Goal: Transaction & Acquisition: Purchase product/service

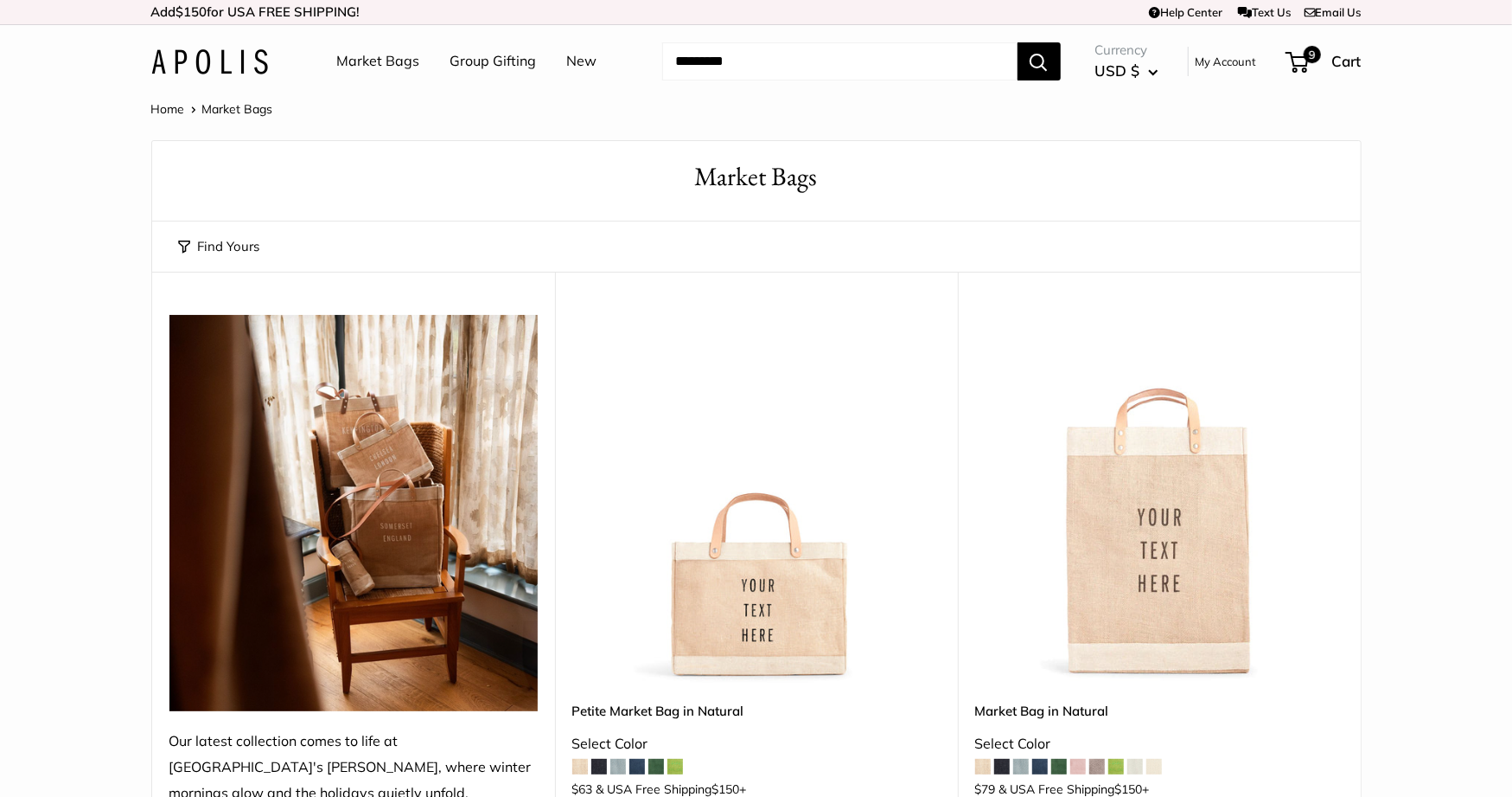
click at [741, 62] on input "Search..." at bounding box center [839, 61] width 355 height 38
type input "********"
click at [1018, 42] on button "Search" at bounding box center [1039, 61] width 43 height 38
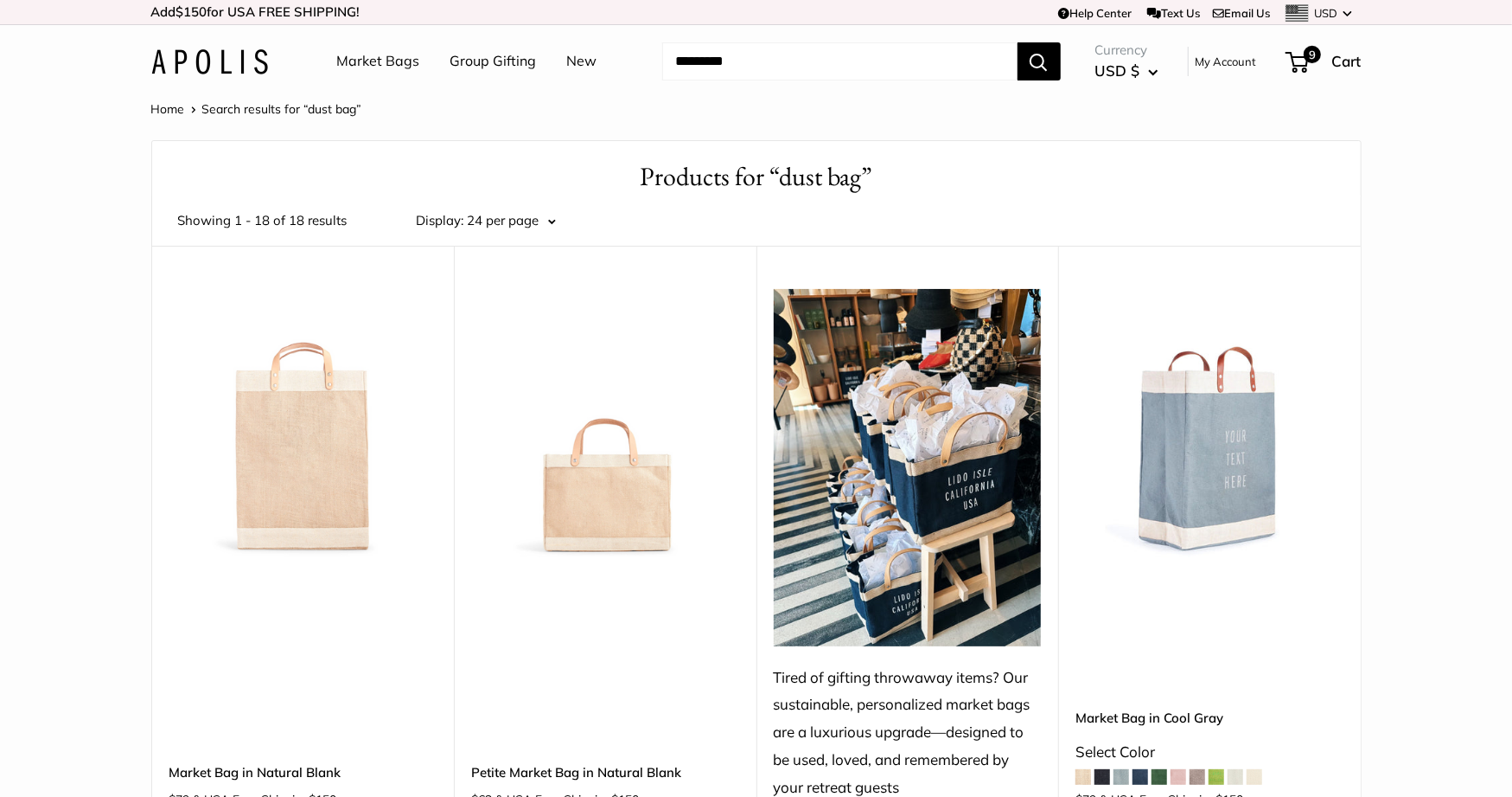
click at [0, 0] on img at bounding box center [0, 0] width 0 height 0
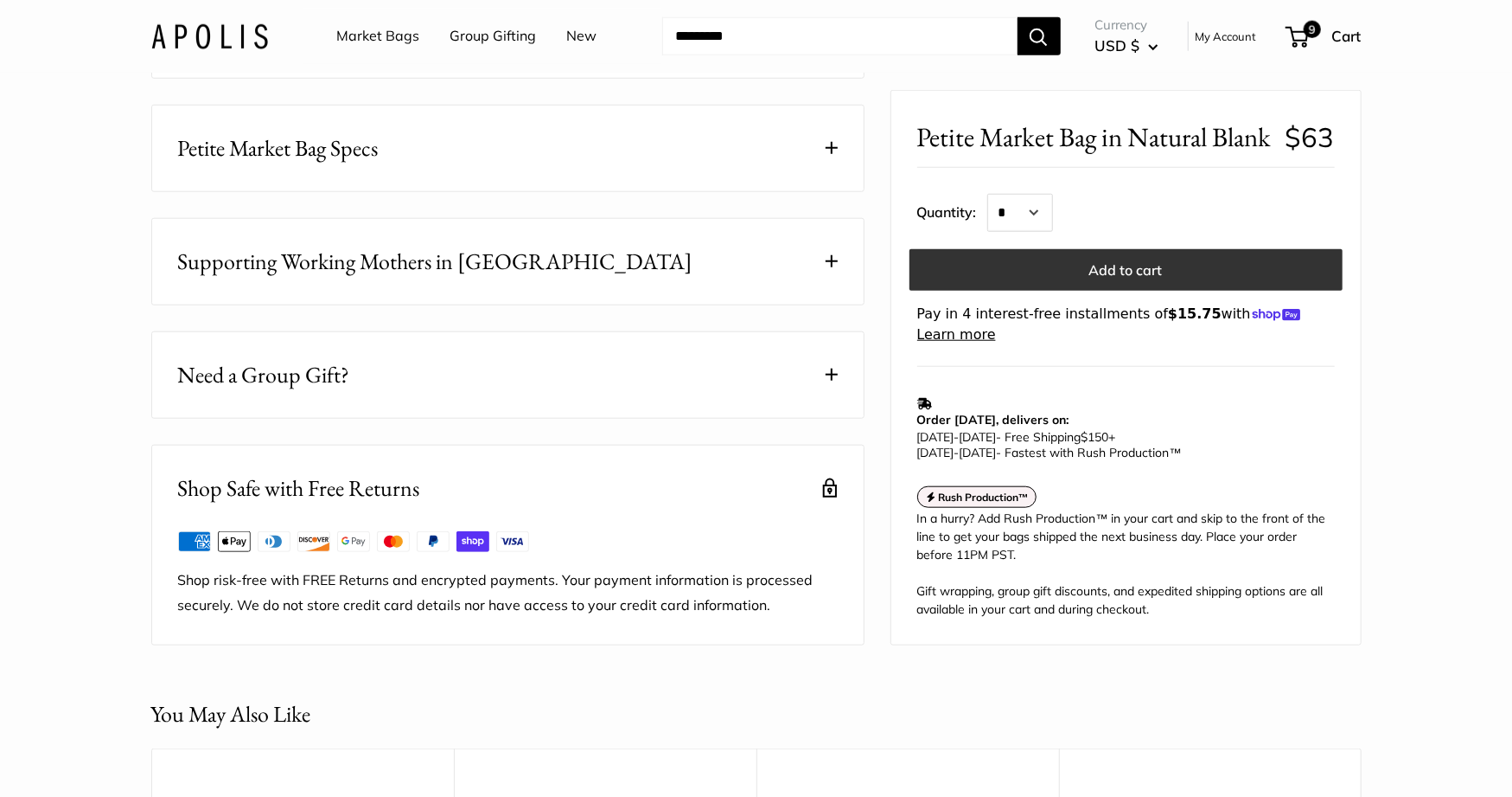
scroll to position [1009, 0]
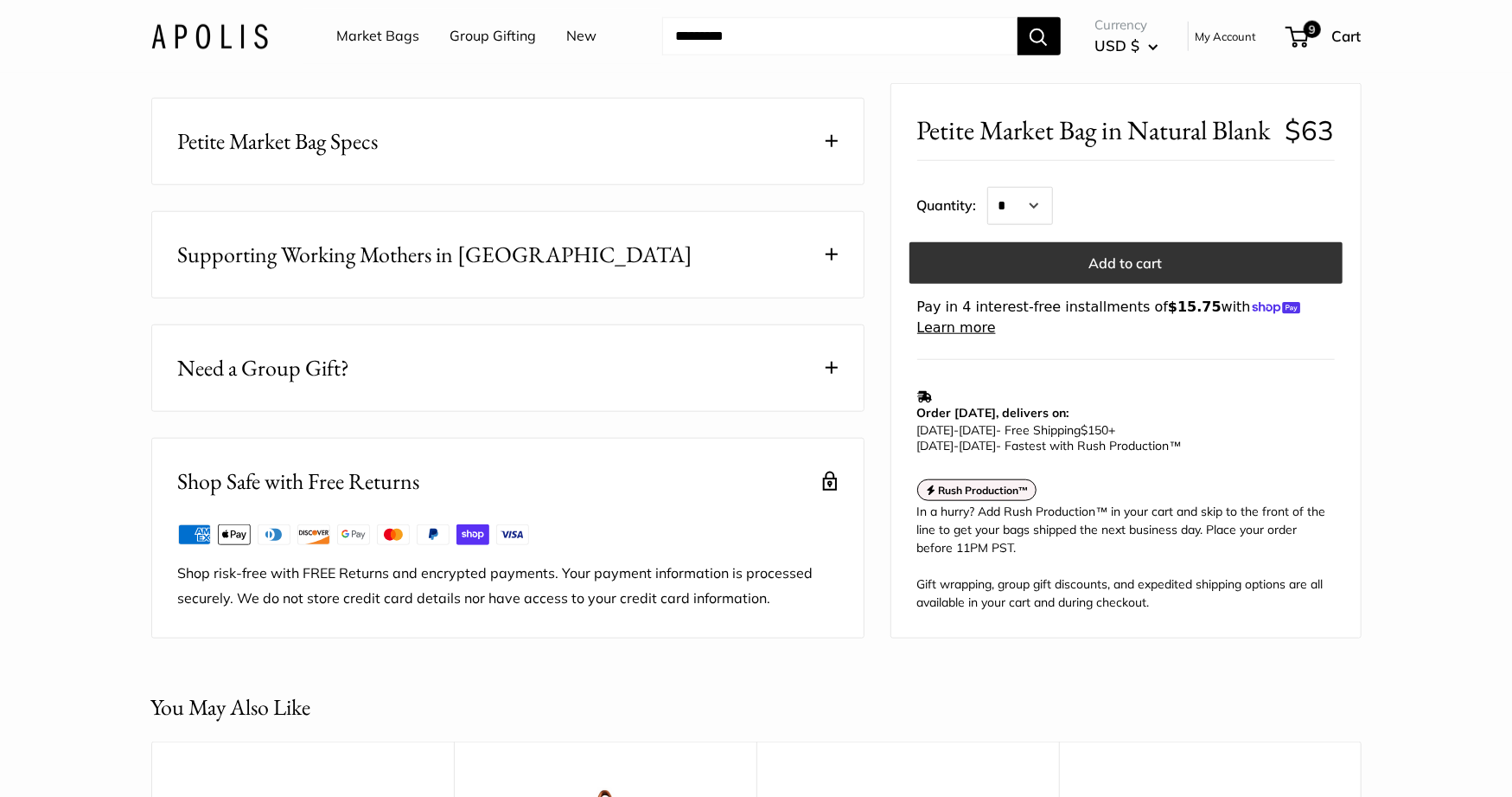
click at [1125, 284] on button "Add to cart" at bounding box center [1127, 262] width 434 height 42
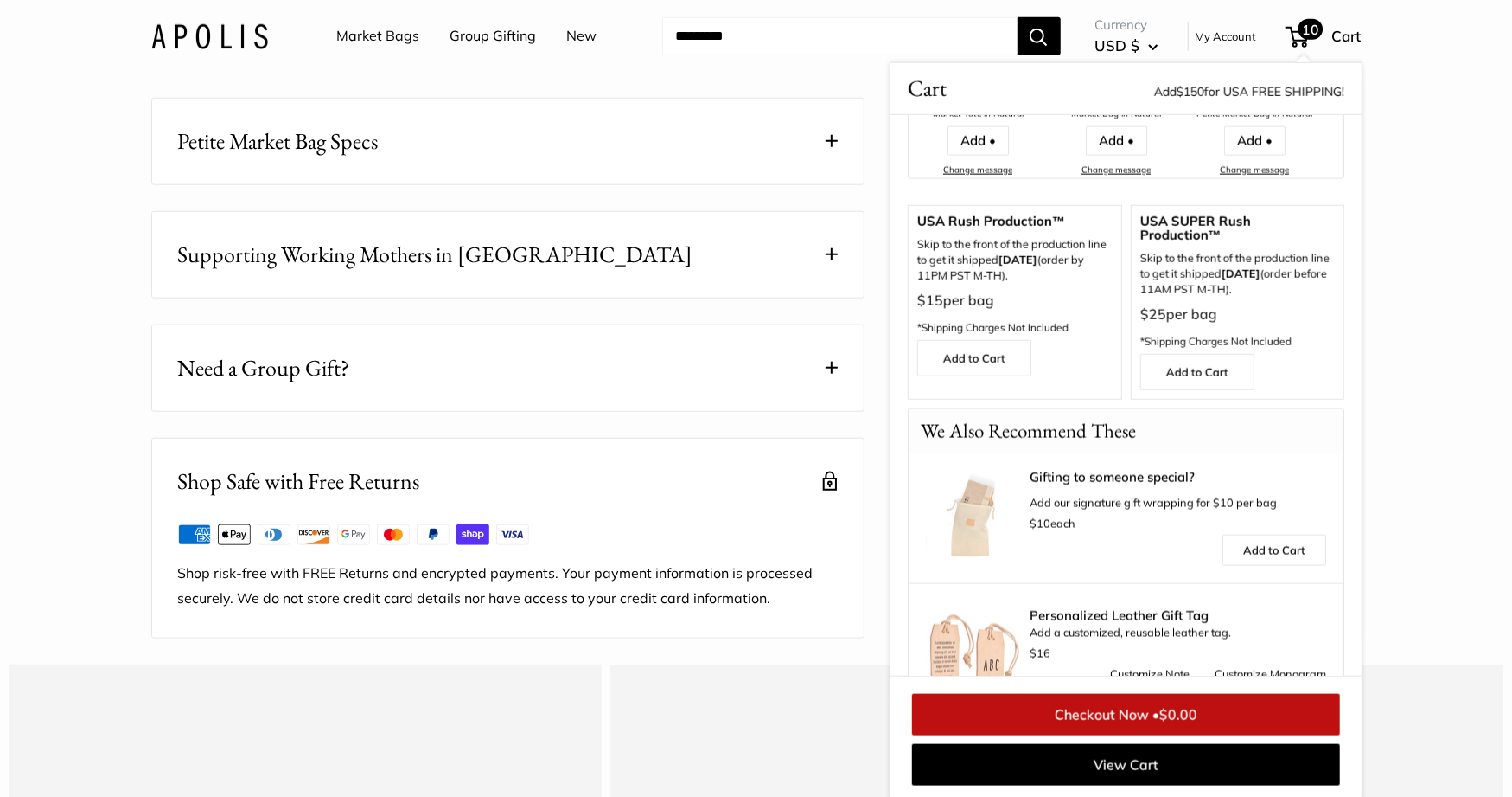
scroll to position [1793, 0]
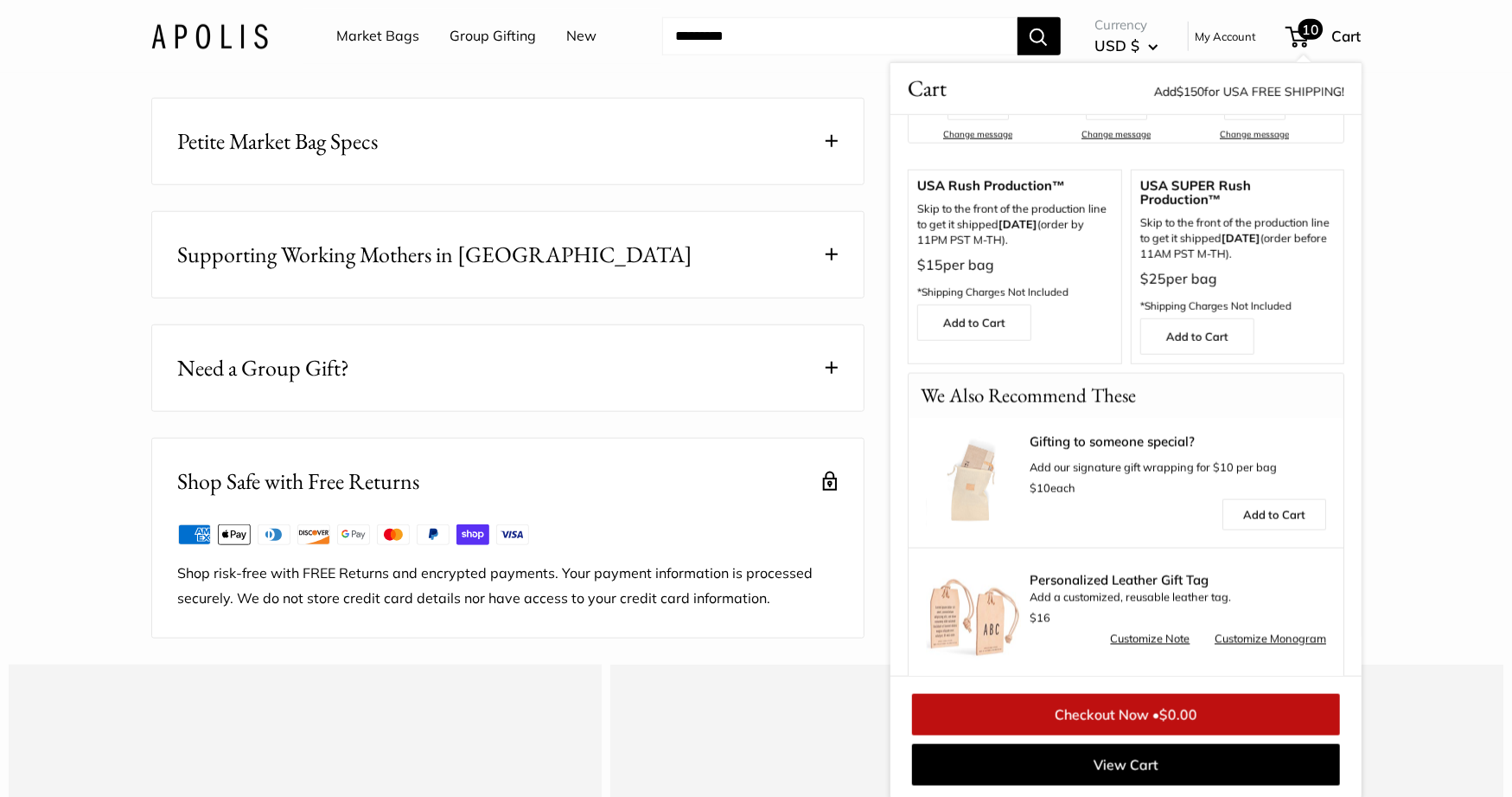
click at [1080, 436] on link "Gifting to someone special?" at bounding box center [1177, 443] width 296 height 14
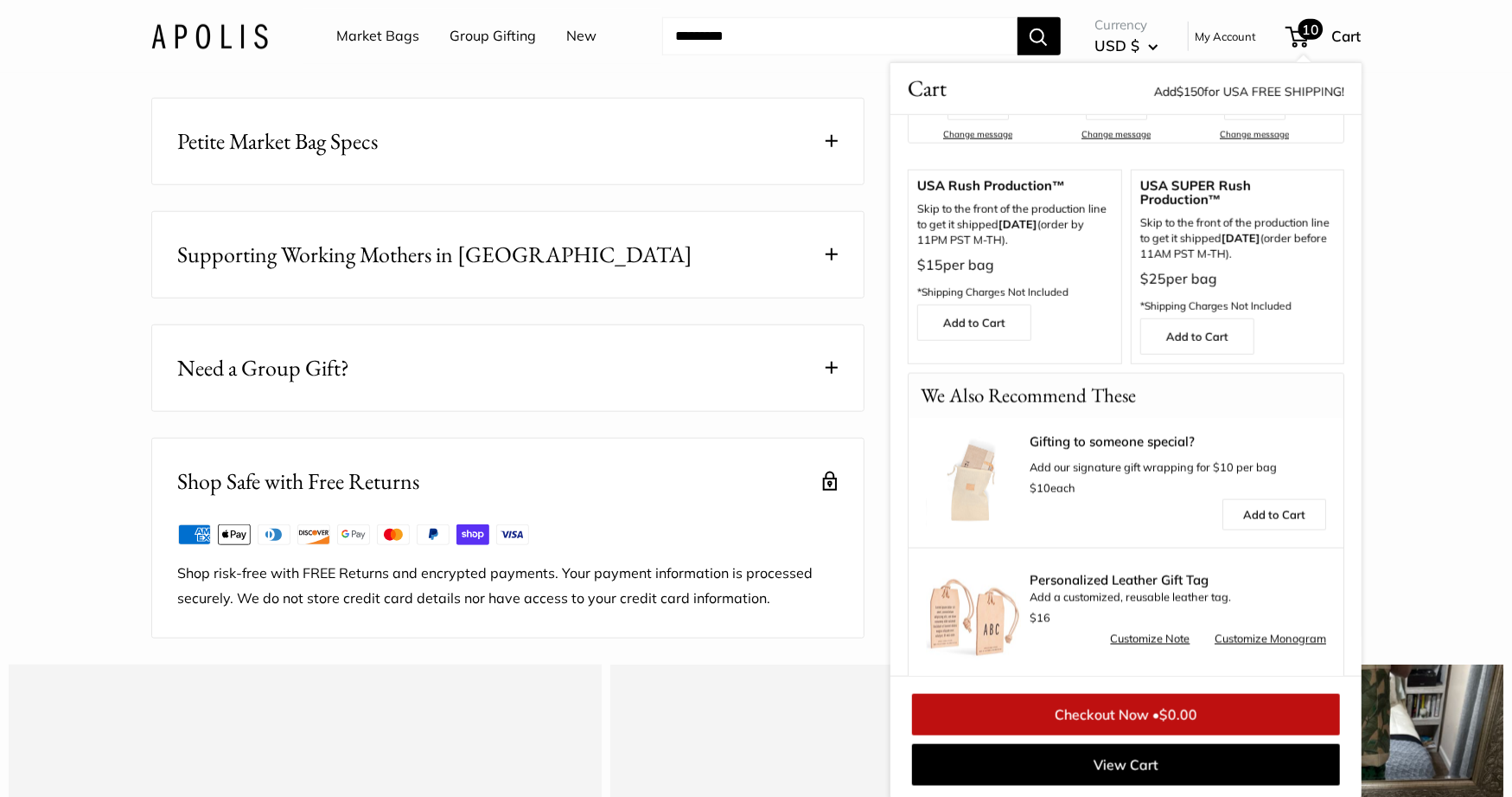
click at [952, 473] on img at bounding box center [973, 483] width 95 height 95
click at [965, 470] on img at bounding box center [973, 483] width 95 height 95
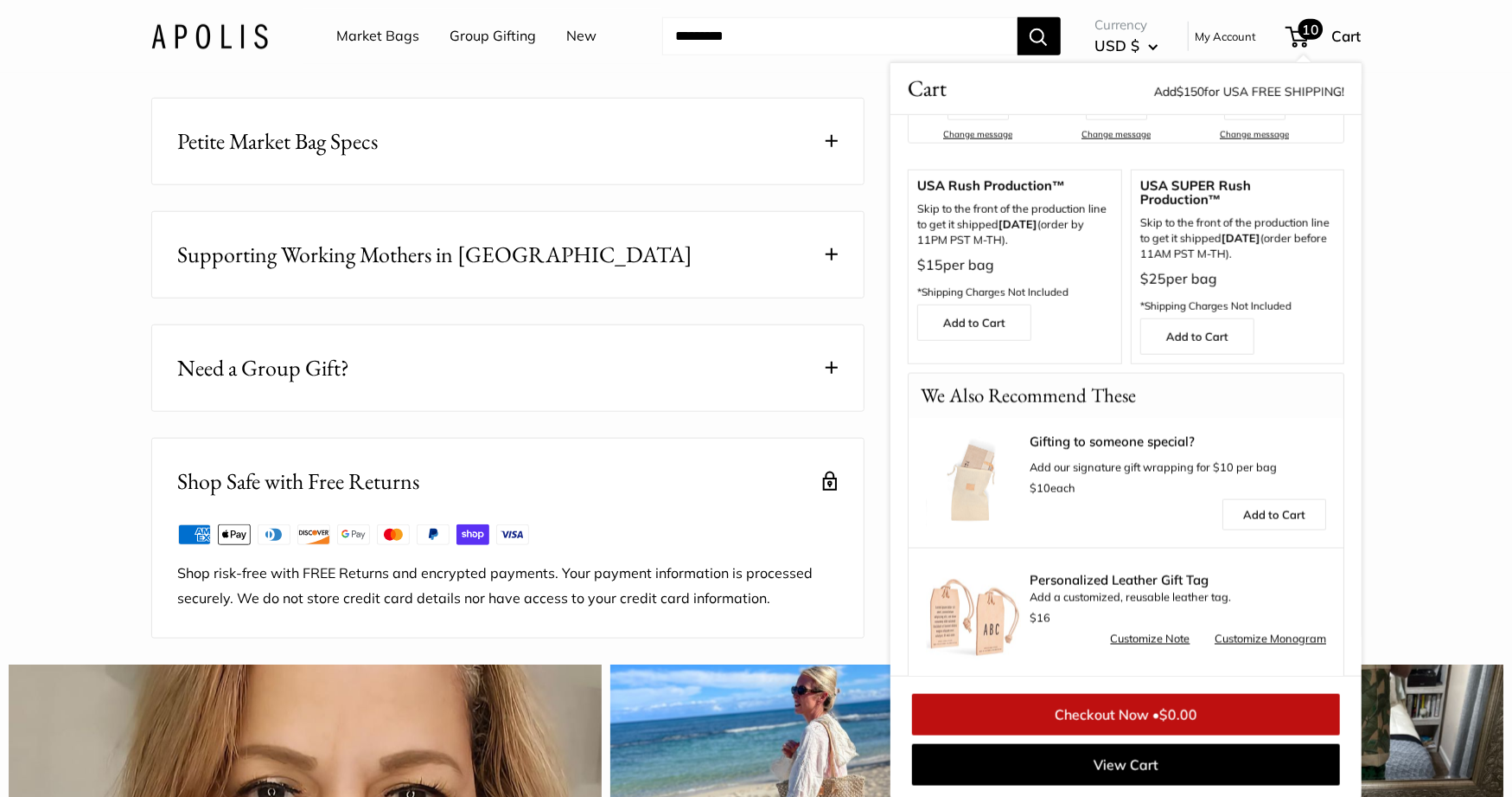
click at [965, 470] on img at bounding box center [973, 483] width 95 height 95
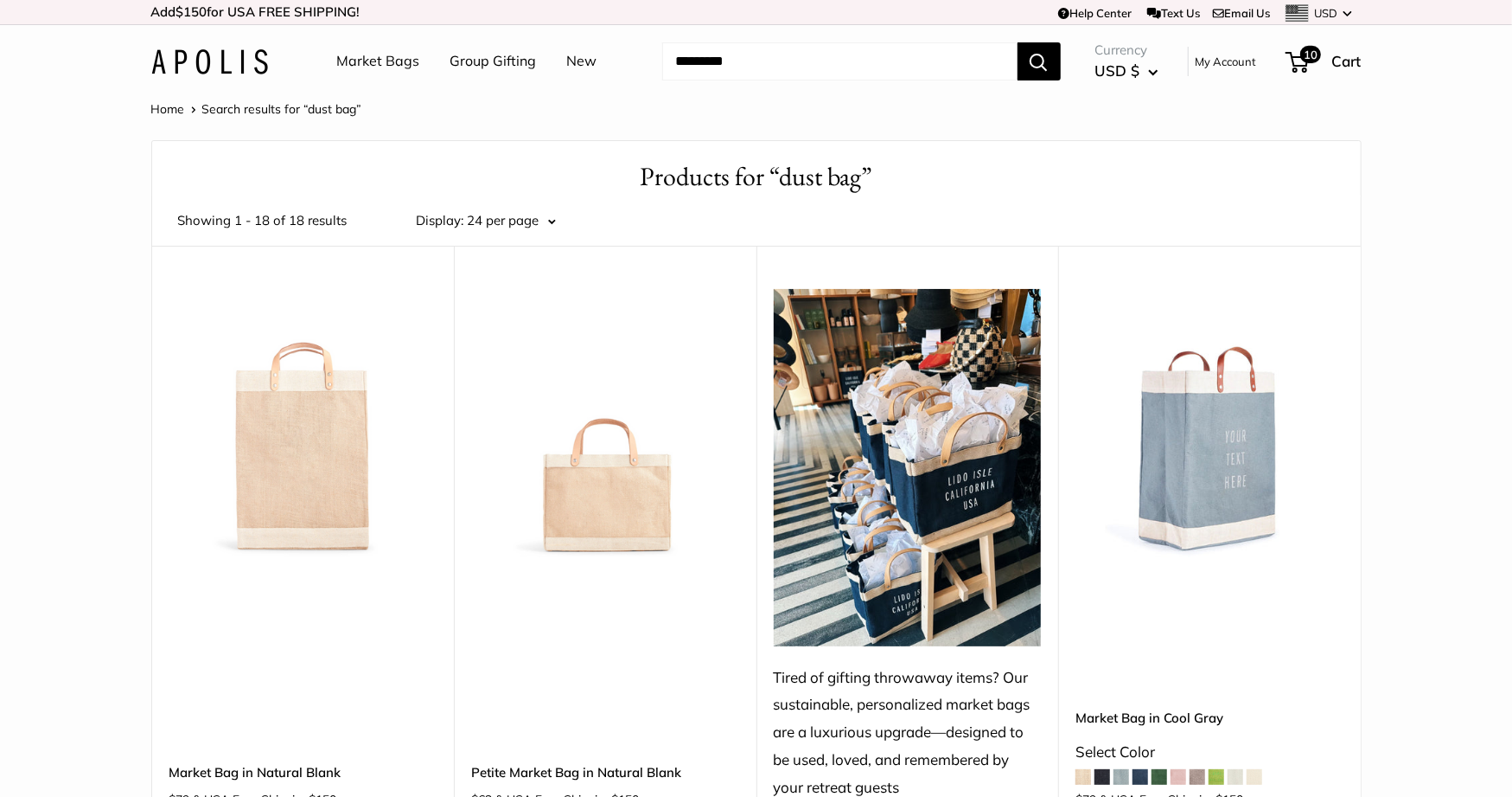
click at [201, 55] on img at bounding box center [210, 62] width 117 height 25
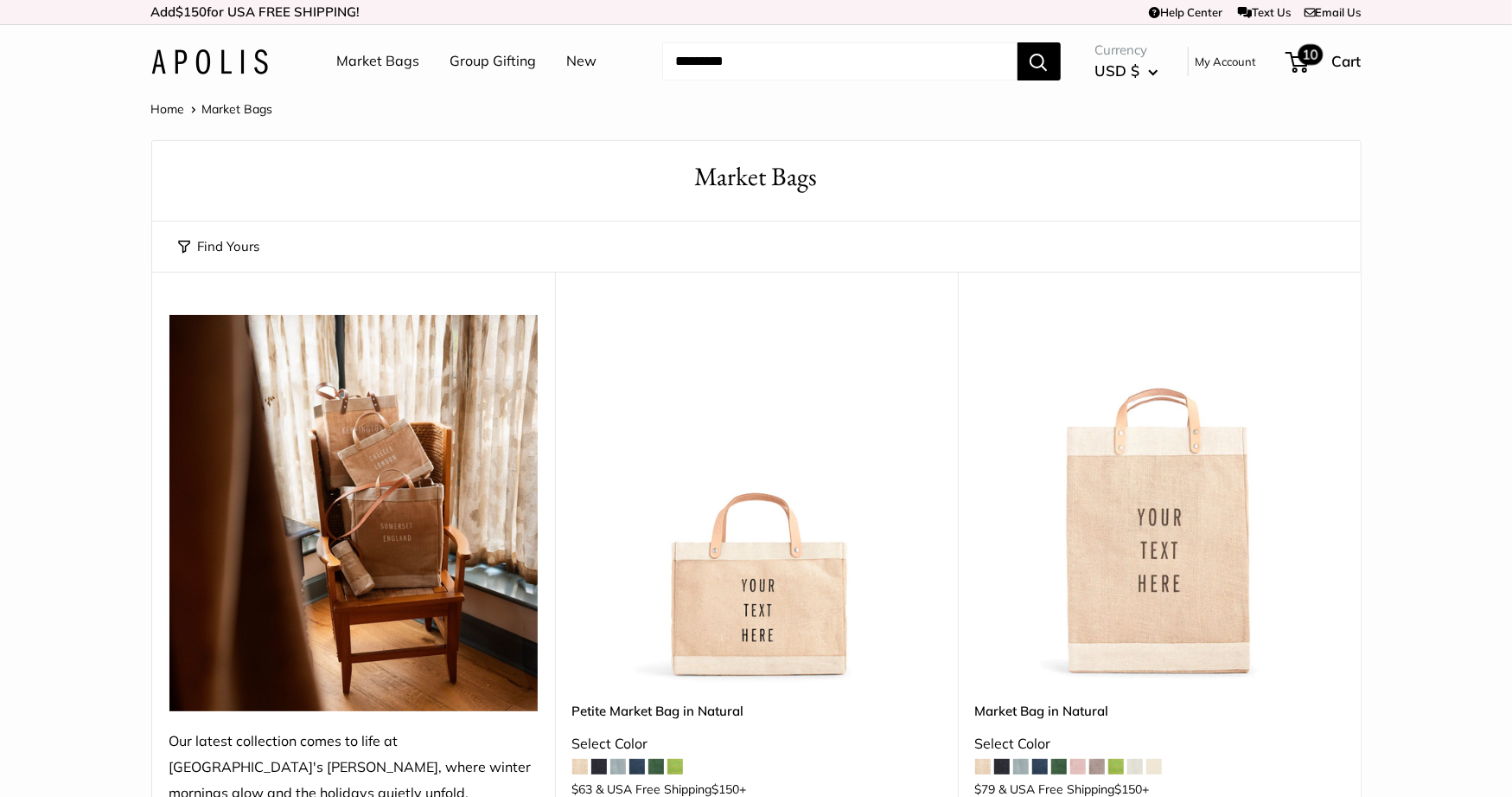
click at [1327, 62] on div "10 Cart" at bounding box center [1324, 61] width 74 height 28
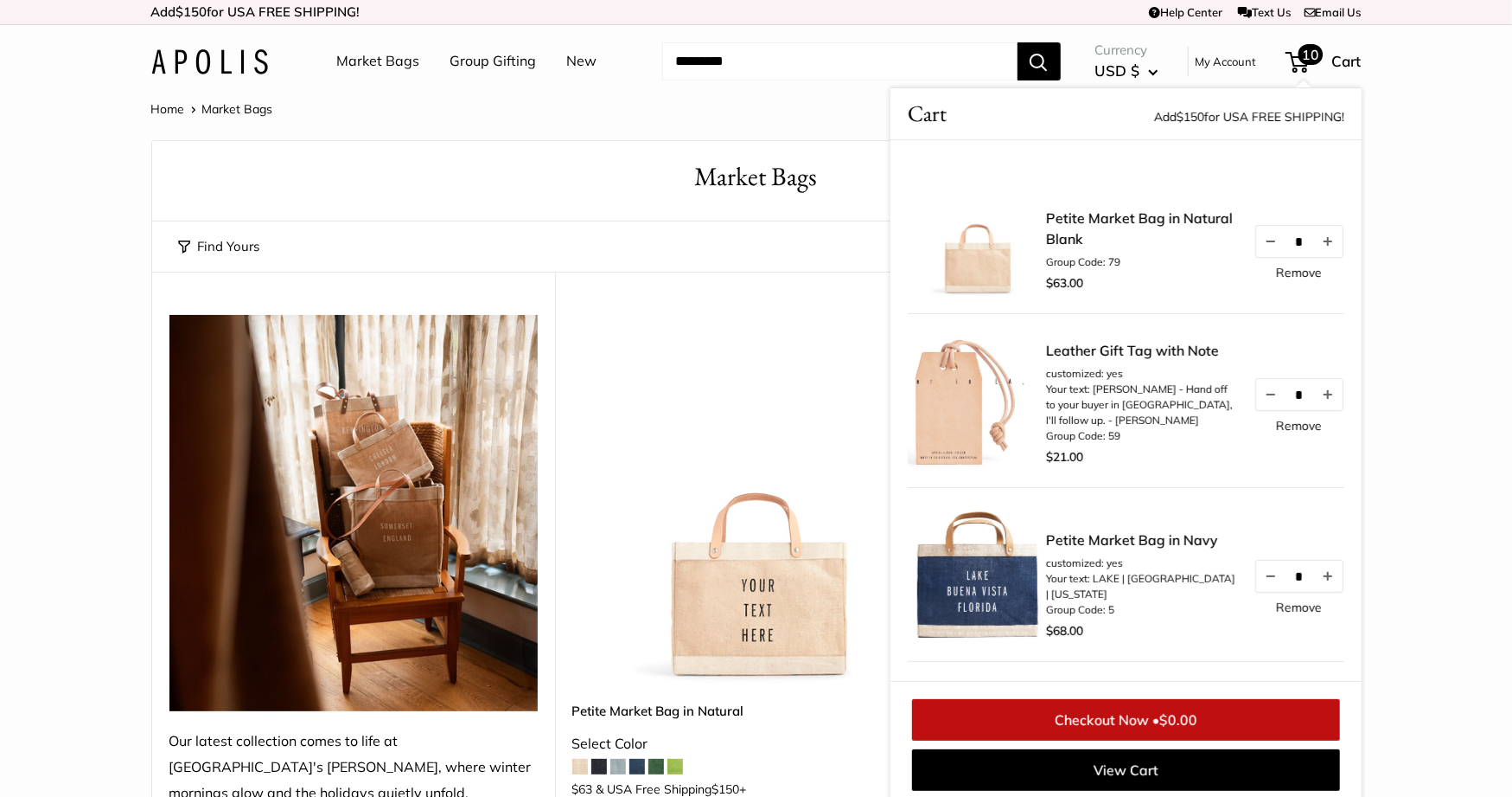
click at [1304, 267] on link "Remove" at bounding box center [1299, 273] width 45 height 12
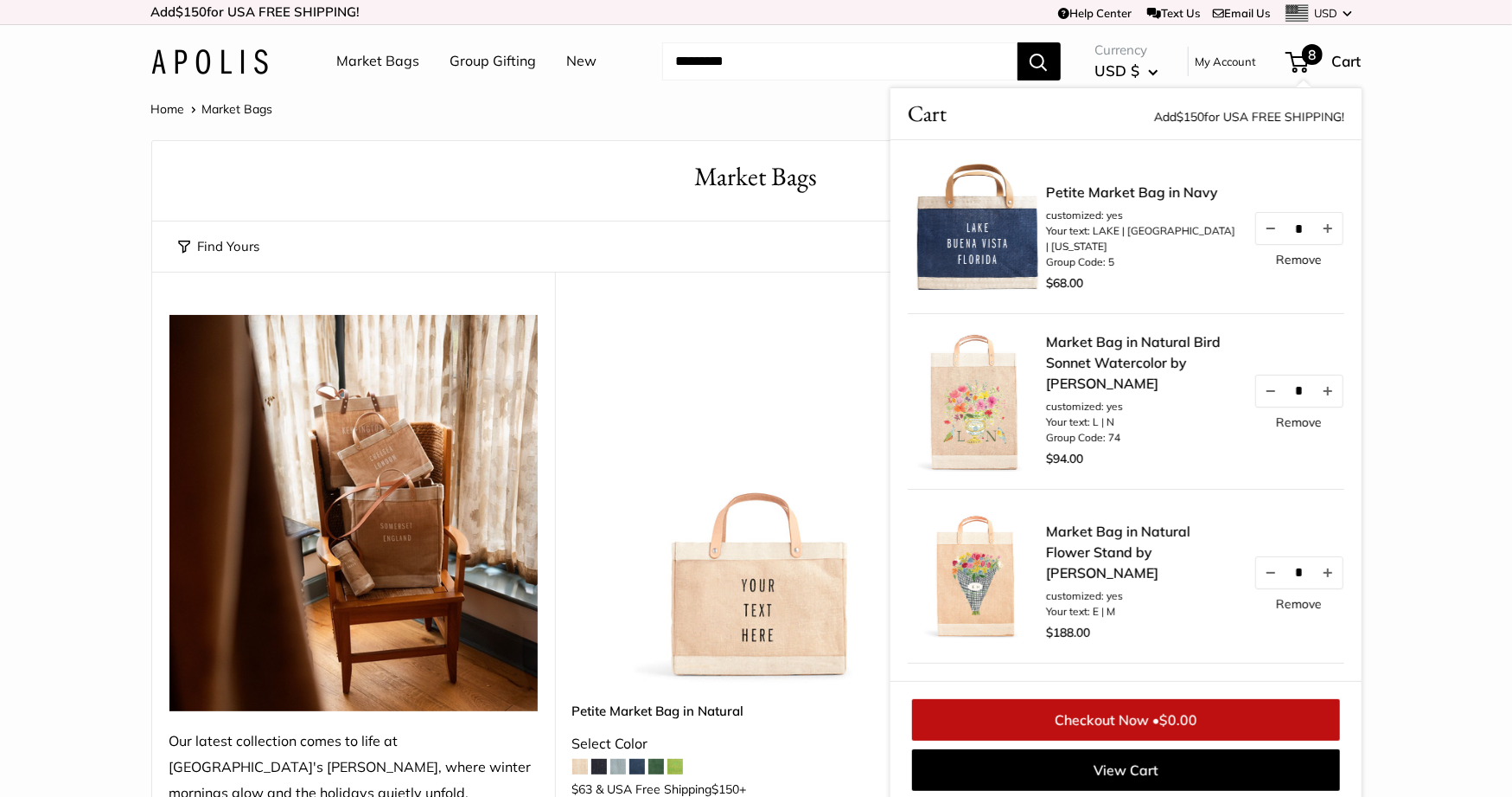
click at [1304, 256] on link "Remove" at bounding box center [1299, 260] width 45 height 12
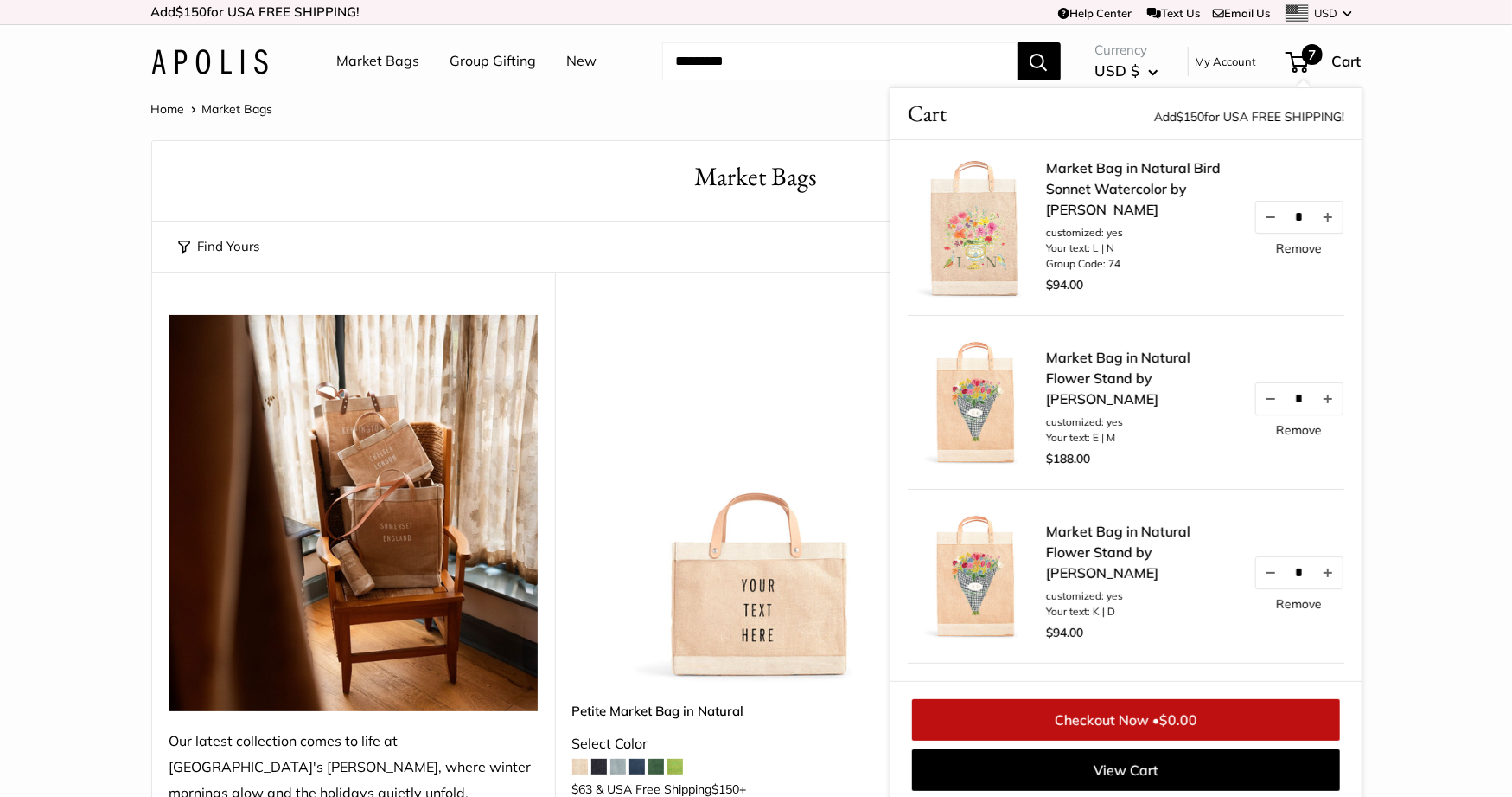
click at [1305, 246] on link "Remove" at bounding box center [1299, 248] width 45 height 12
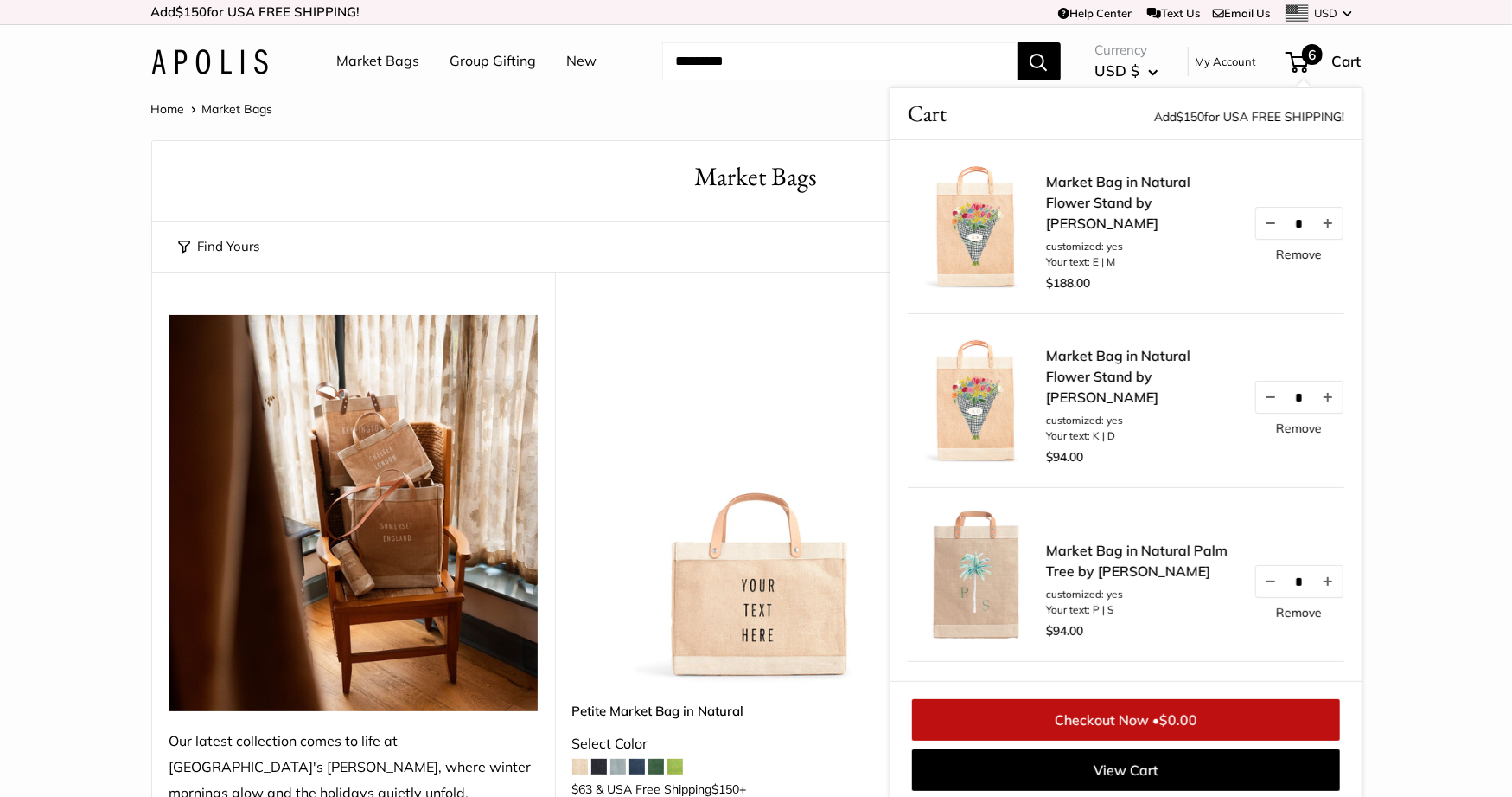
click at [1300, 260] on link "Remove" at bounding box center [1299, 254] width 45 height 12
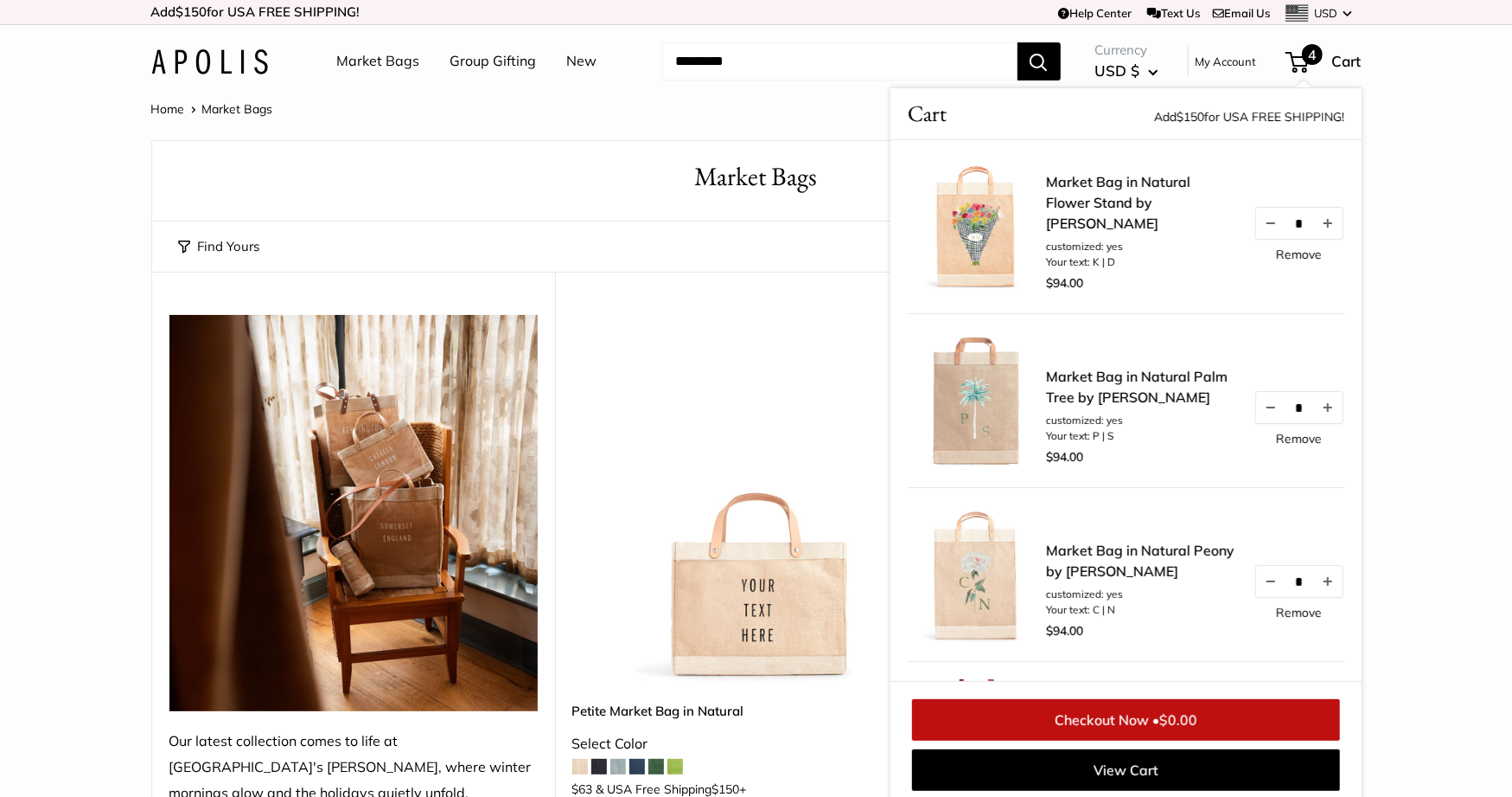
click at [1306, 256] on link "Remove" at bounding box center [1299, 254] width 45 height 12
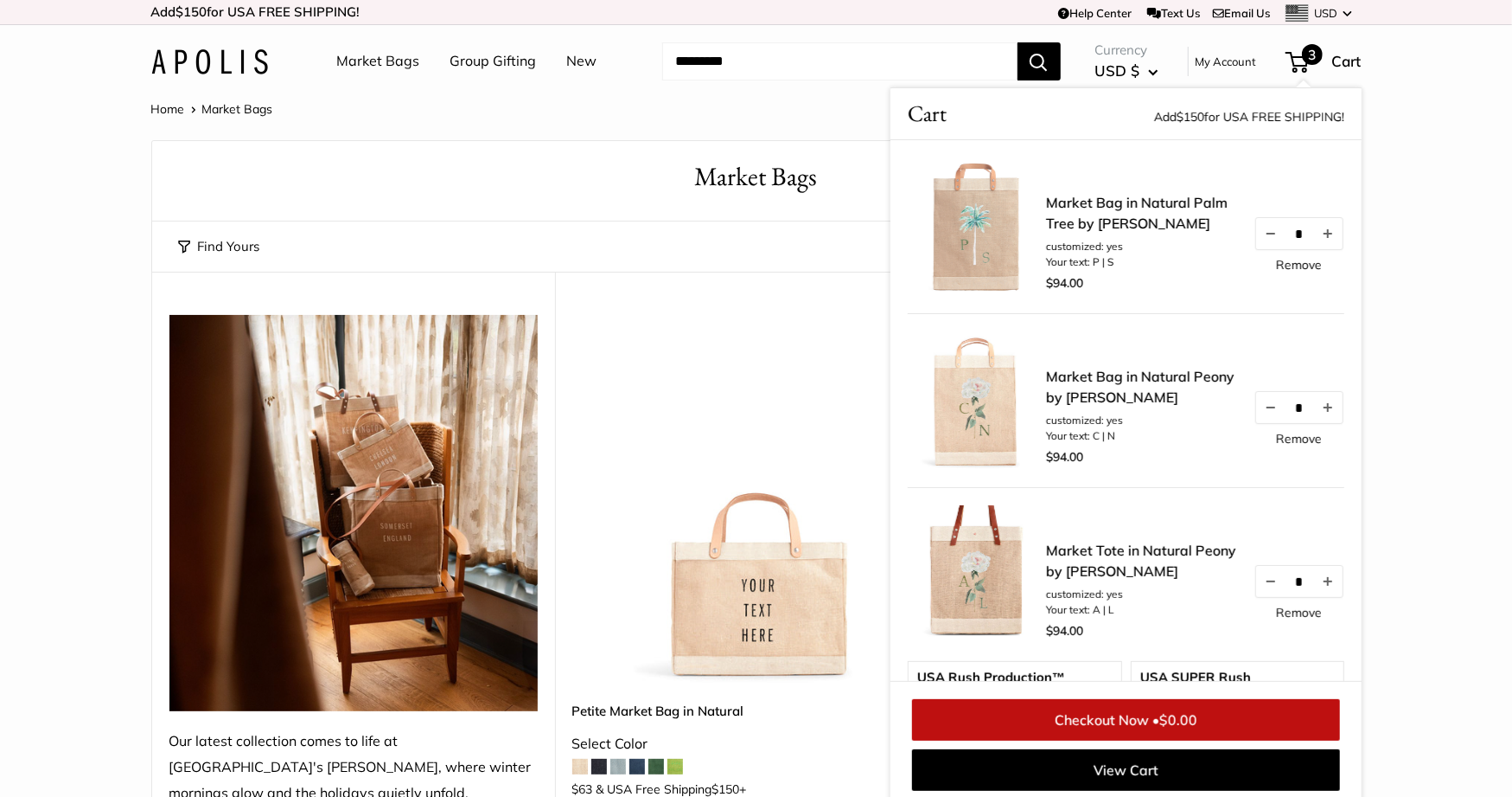
click at [1305, 259] on link "Remove" at bounding box center [1299, 265] width 45 height 12
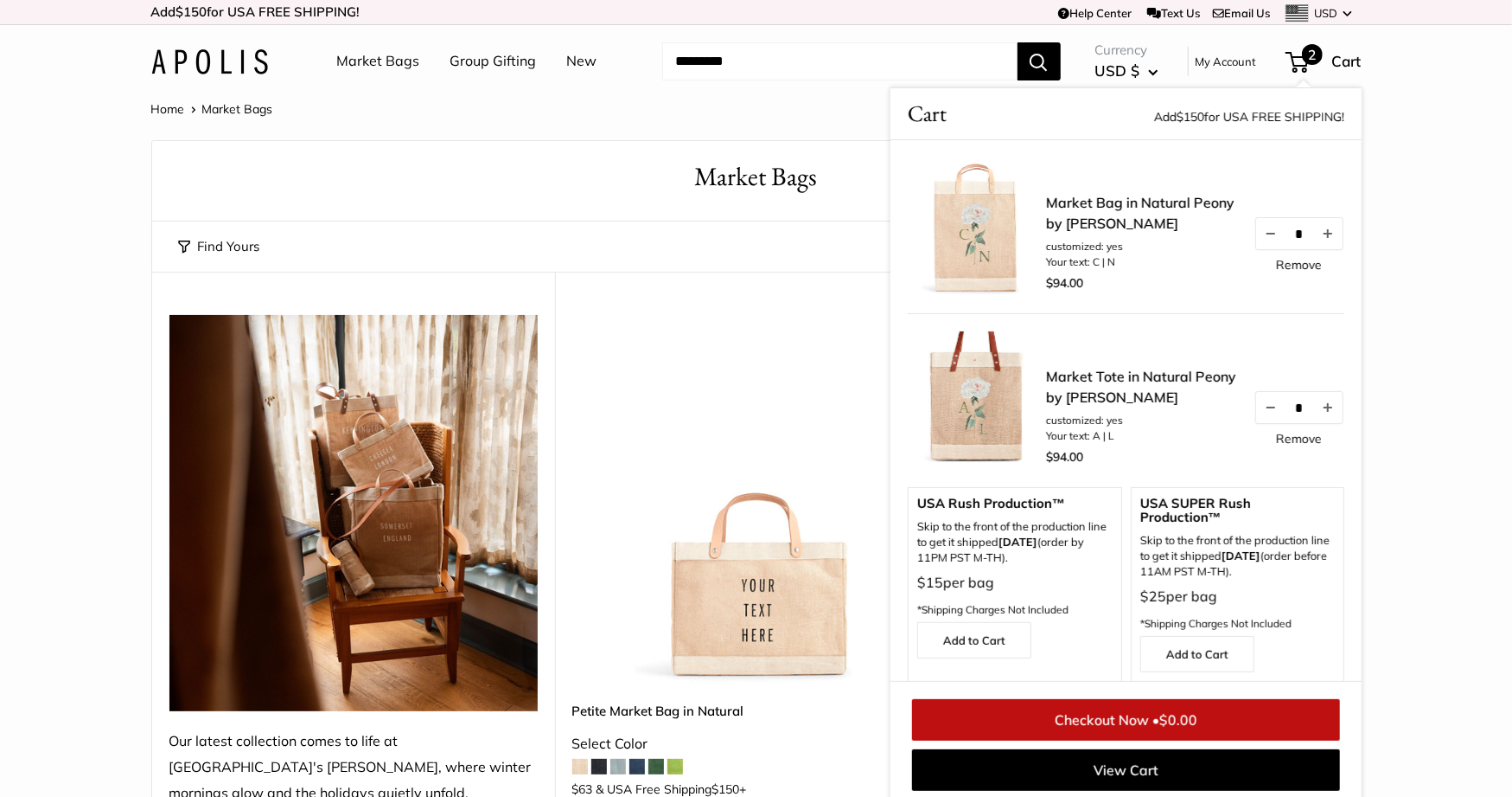
click at [1305, 261] on link "Remove" at bounding box center [1299, 265] width 45 height 12
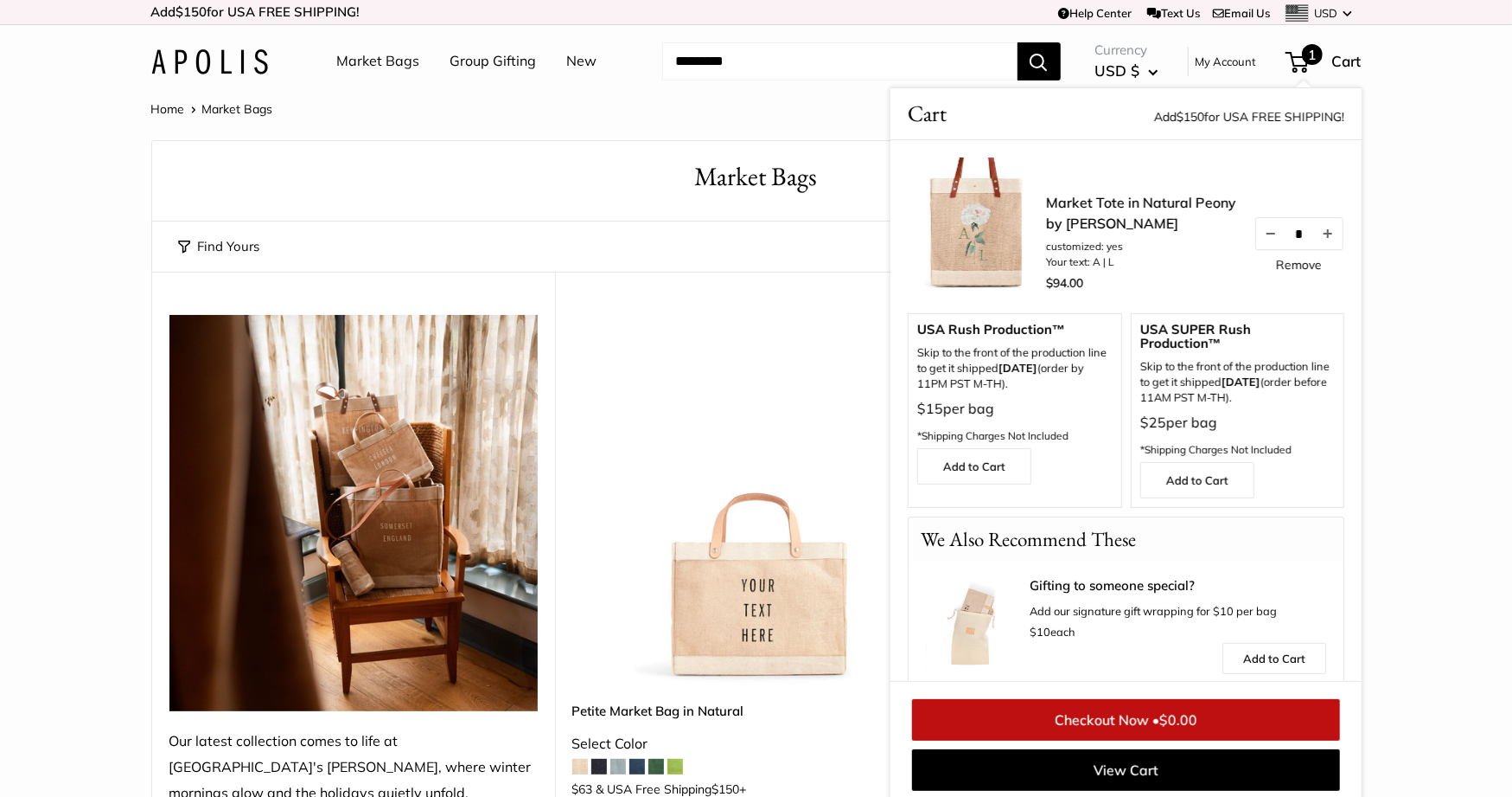
click at [1305, 260] on link "Remove" at bounding box center [1299, 265] width 45 height 12
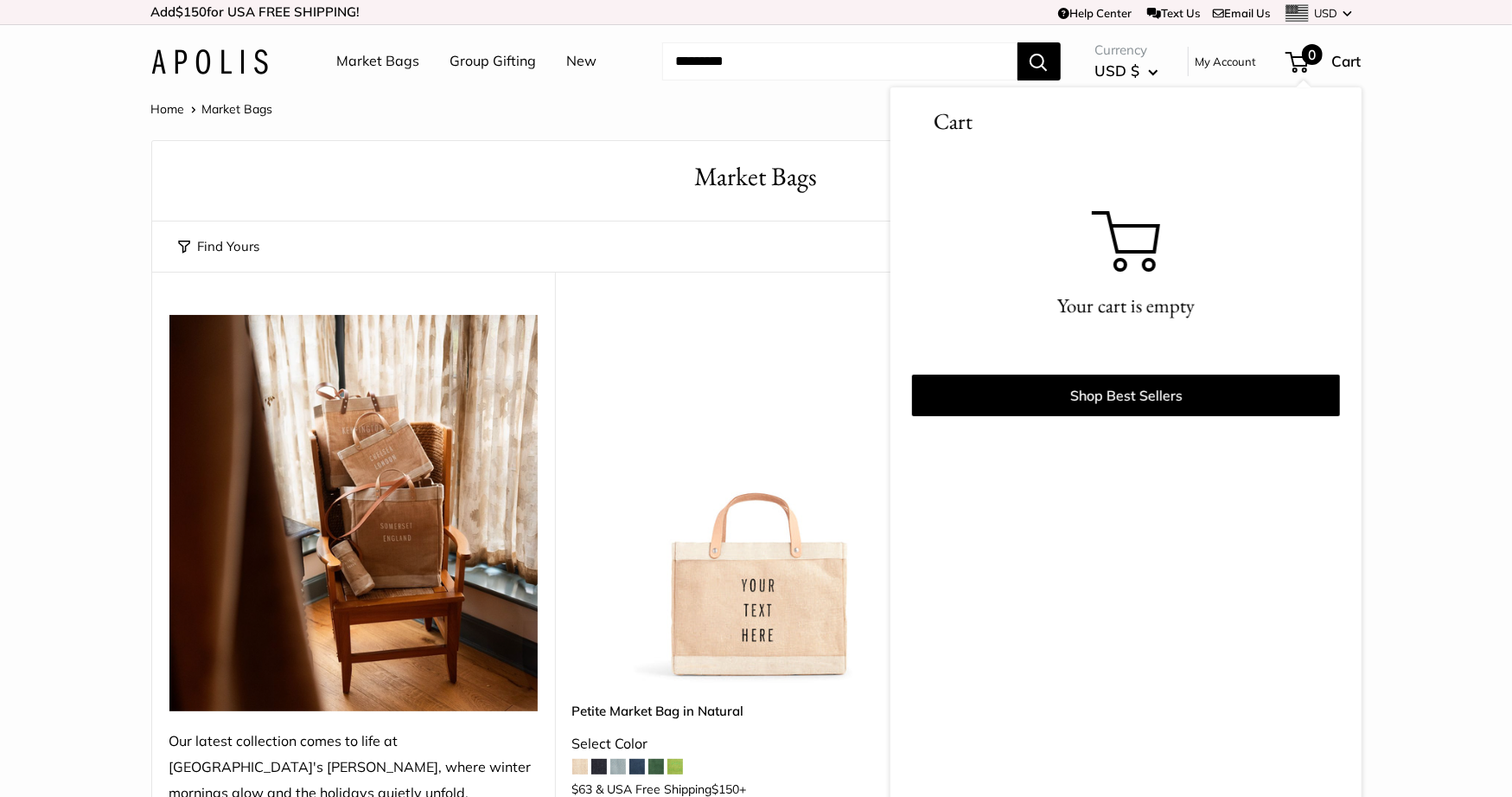
scroll to position [6, 0]
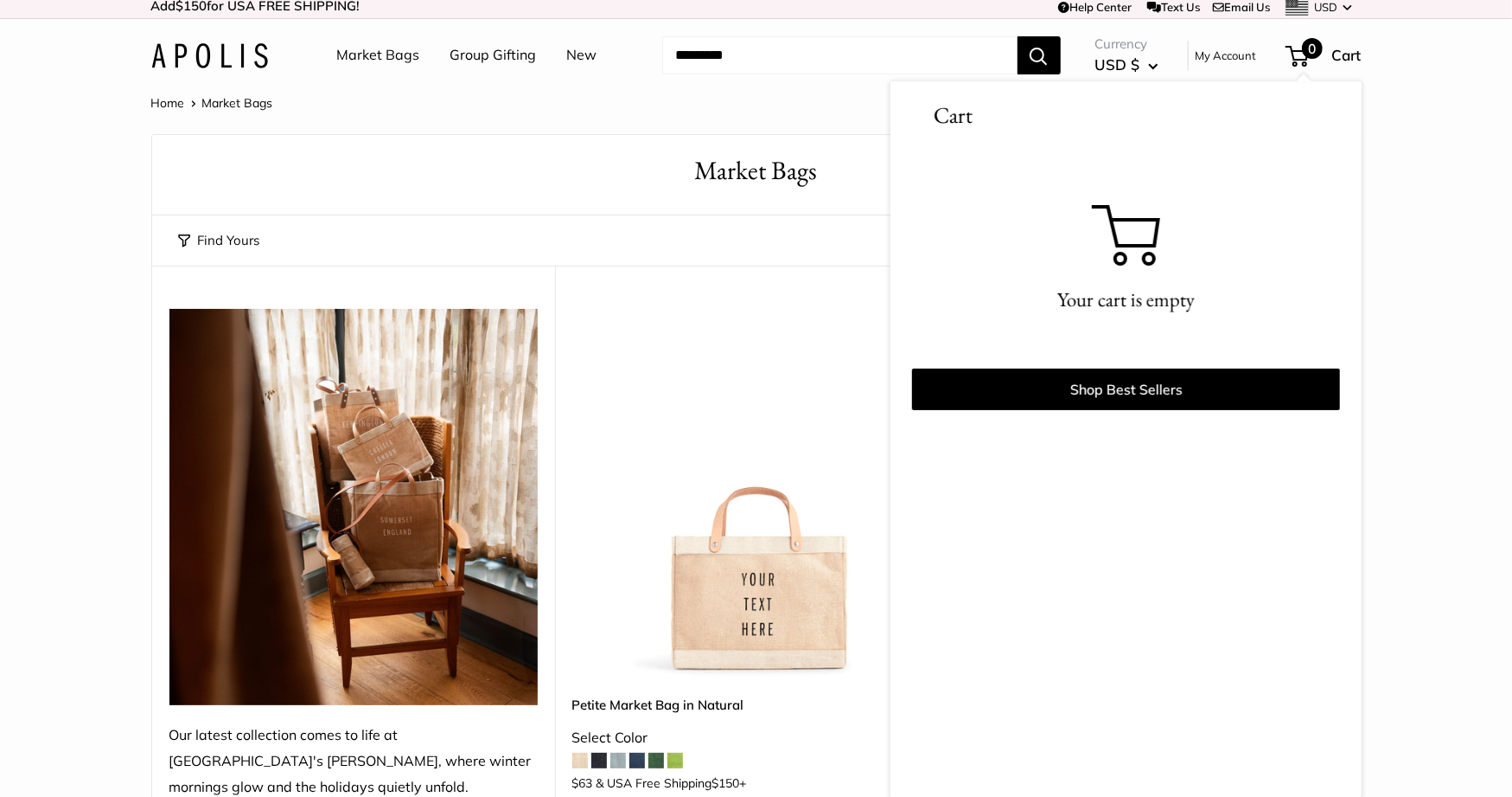
click at [745, 60] on input "Search..." at bounding box center [839, 55] width 355 height 38
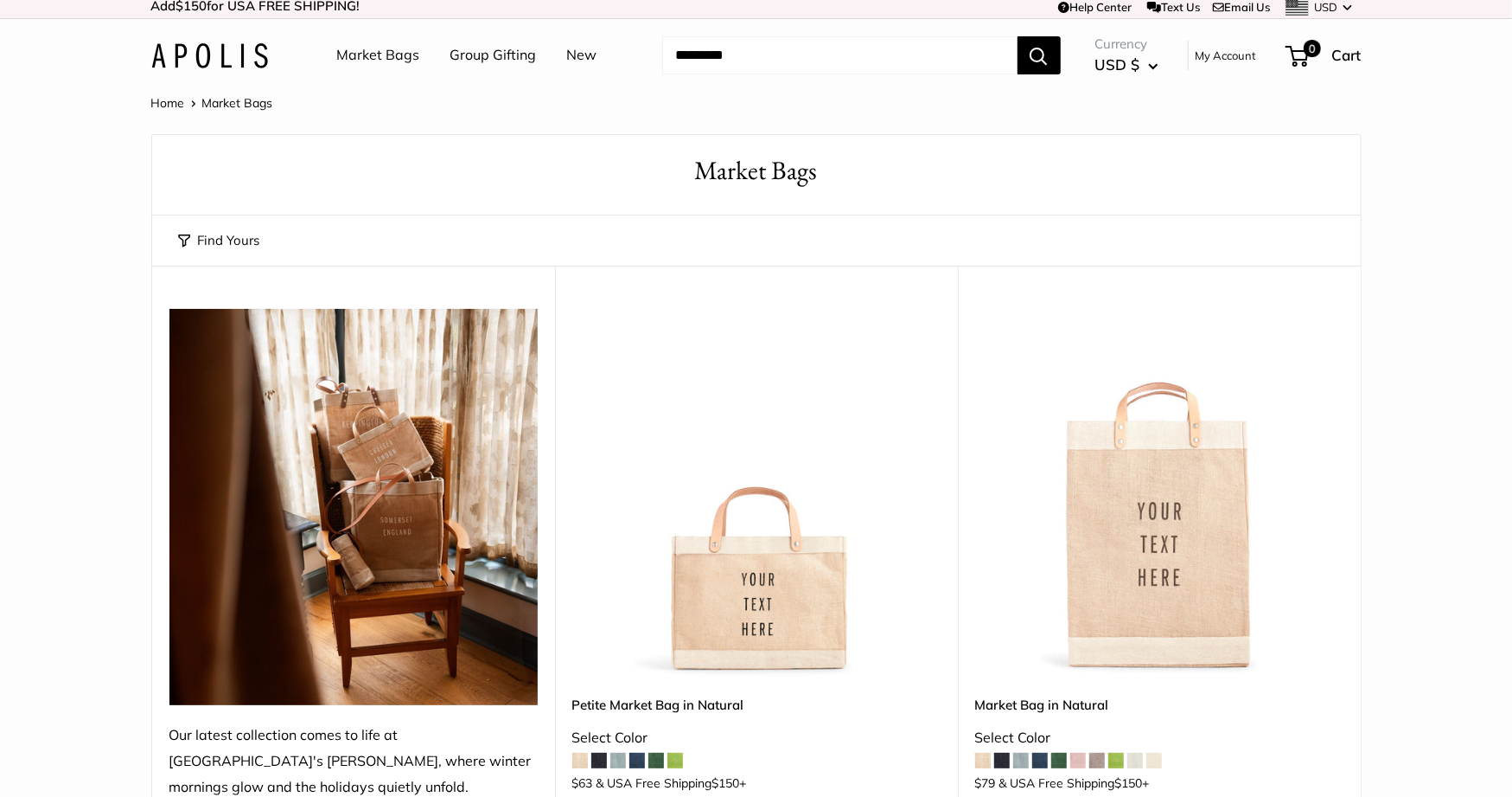
click at [746, 60] on input "Search..." at bounding box center [839, 55] width 355 height 38
paste input "**********"
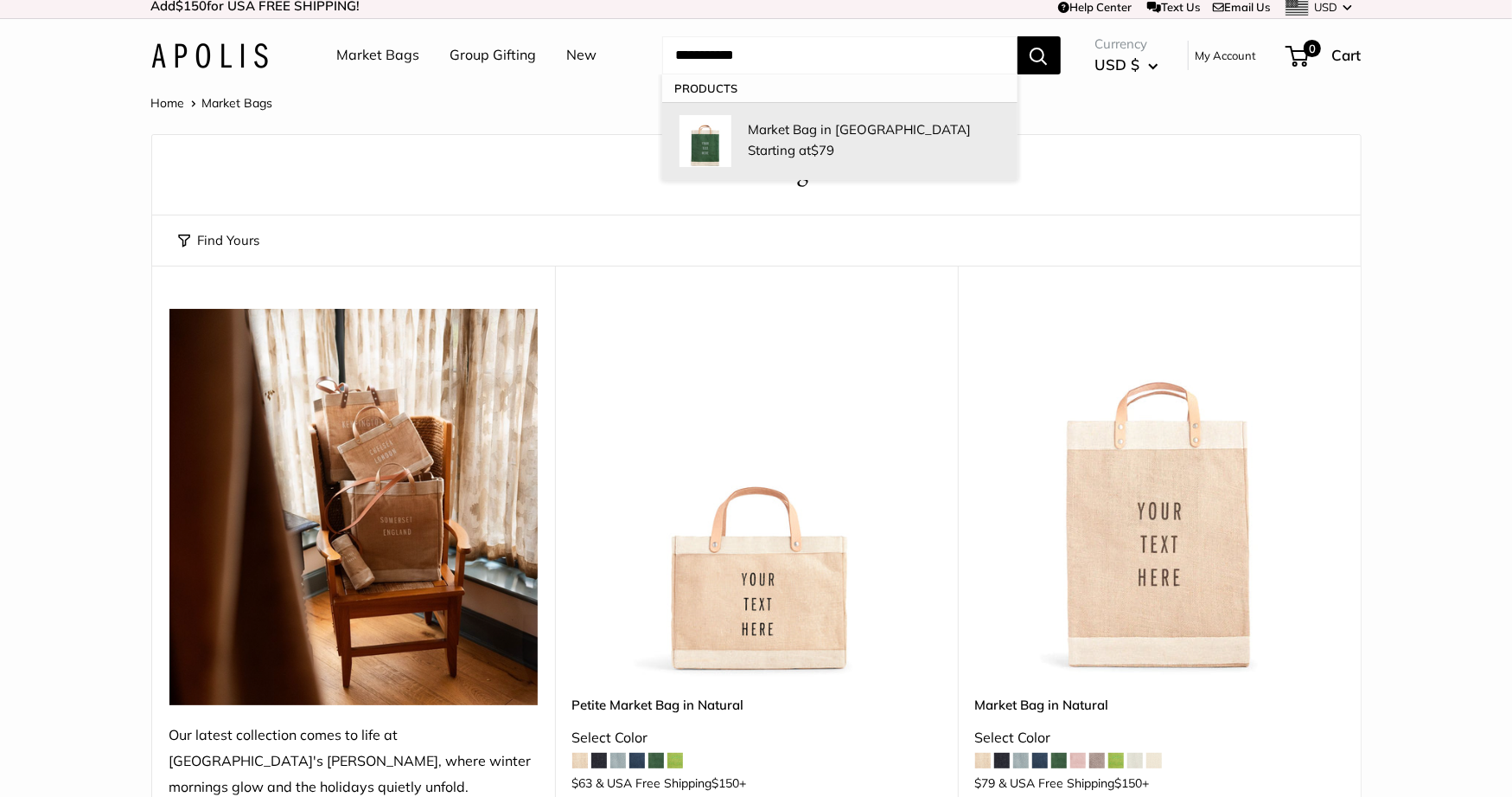
type input "**********"
click at [794, 124] on p "Market Bag in [GEOGRAPHIC_DATA]" at bounding box center [874, 129] width 252 height 18
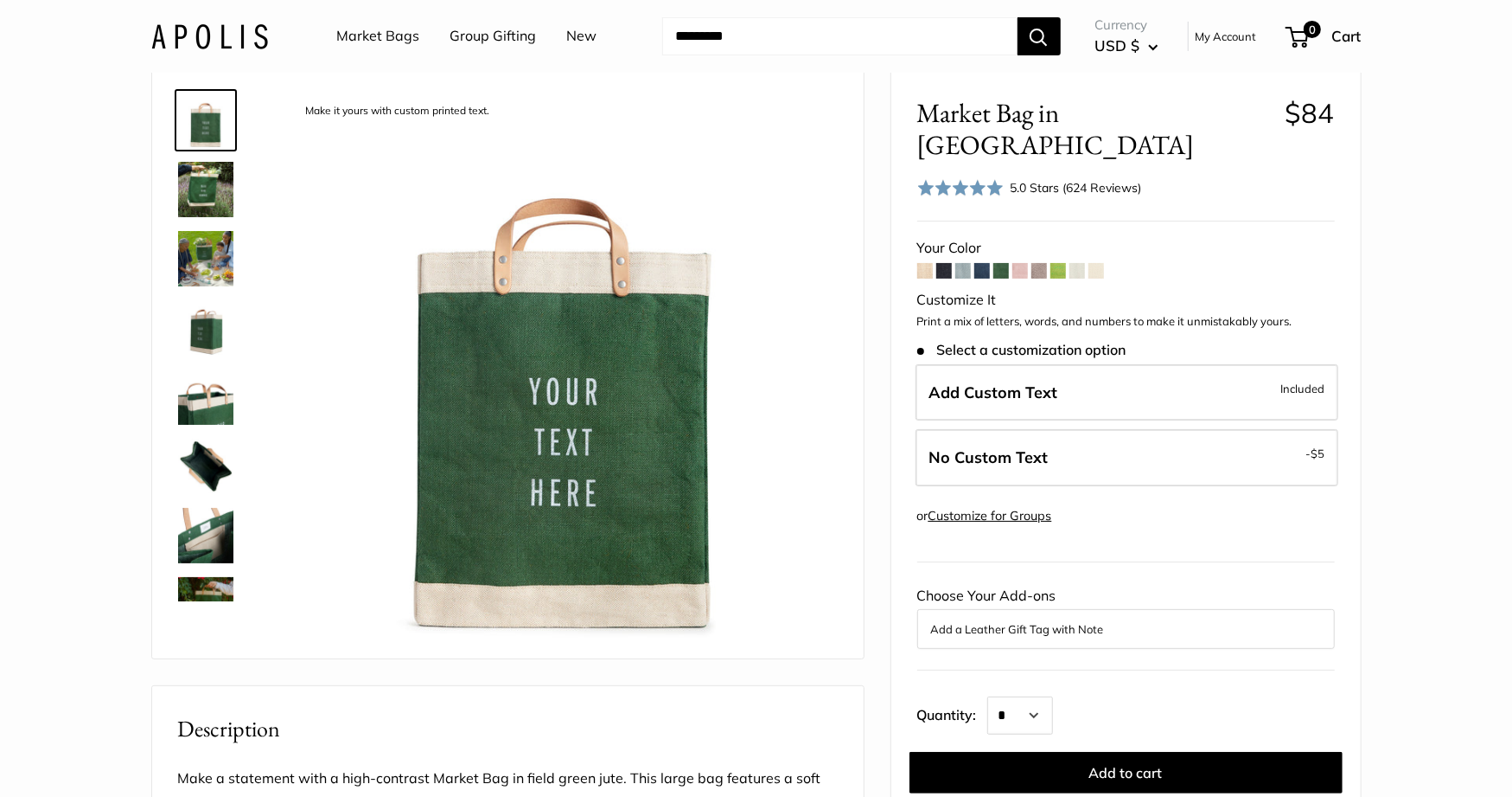
scroll to position [108, 0]
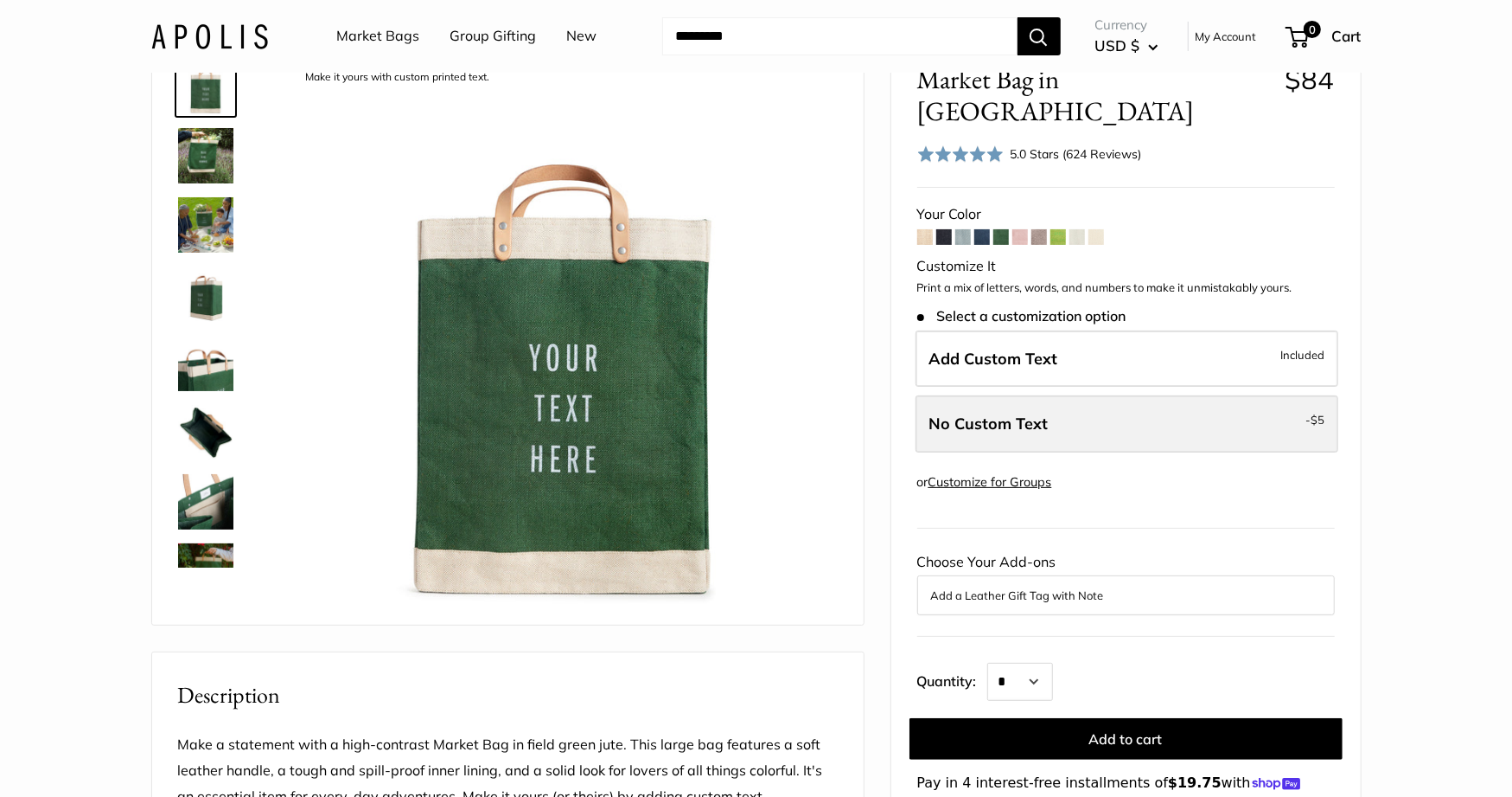
click at [1048, 403] on label "No Custom Text - $5" at bounding box center [1127, 424] width 423 height 57
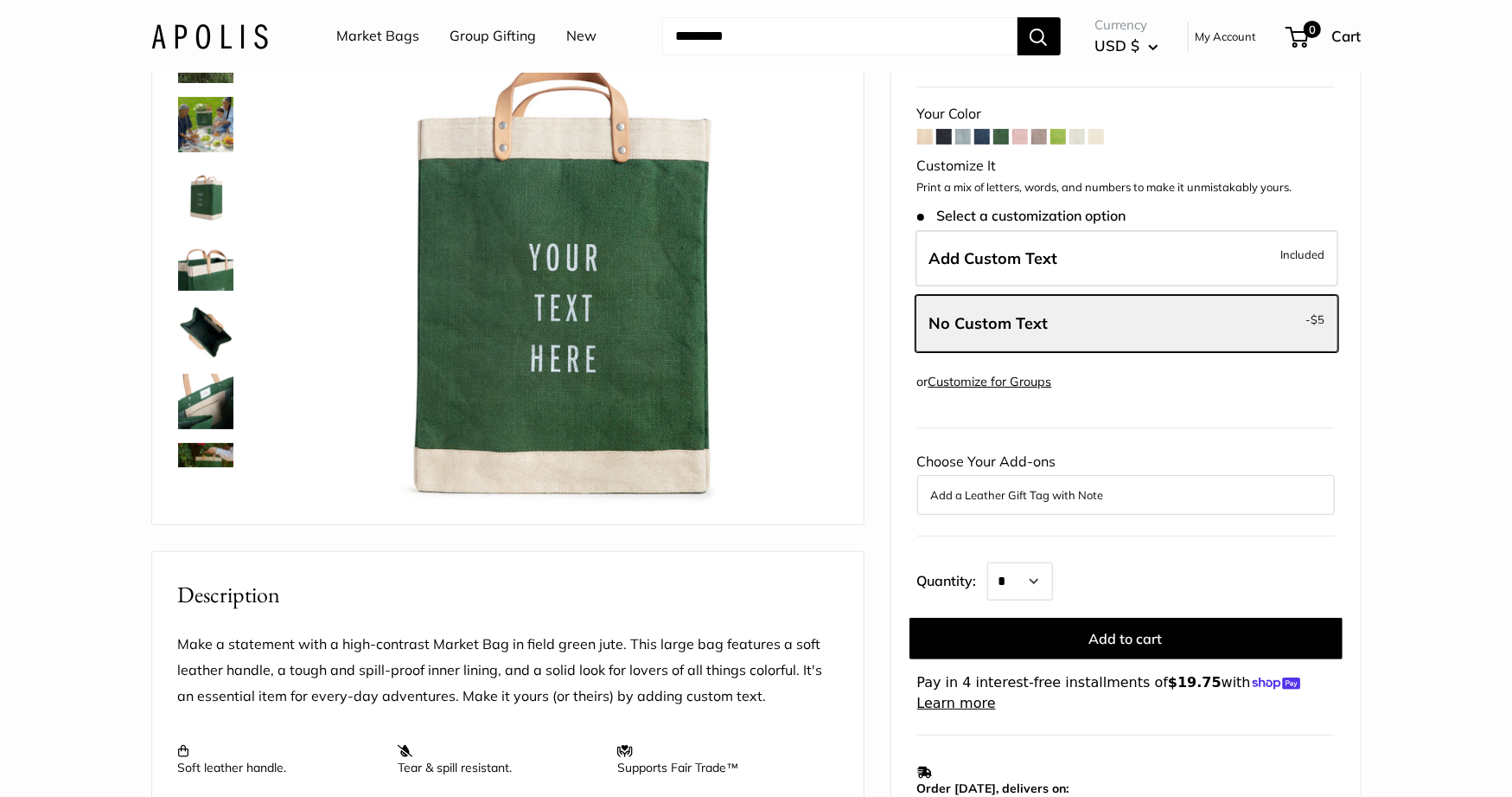
scroll to position [240, 0]
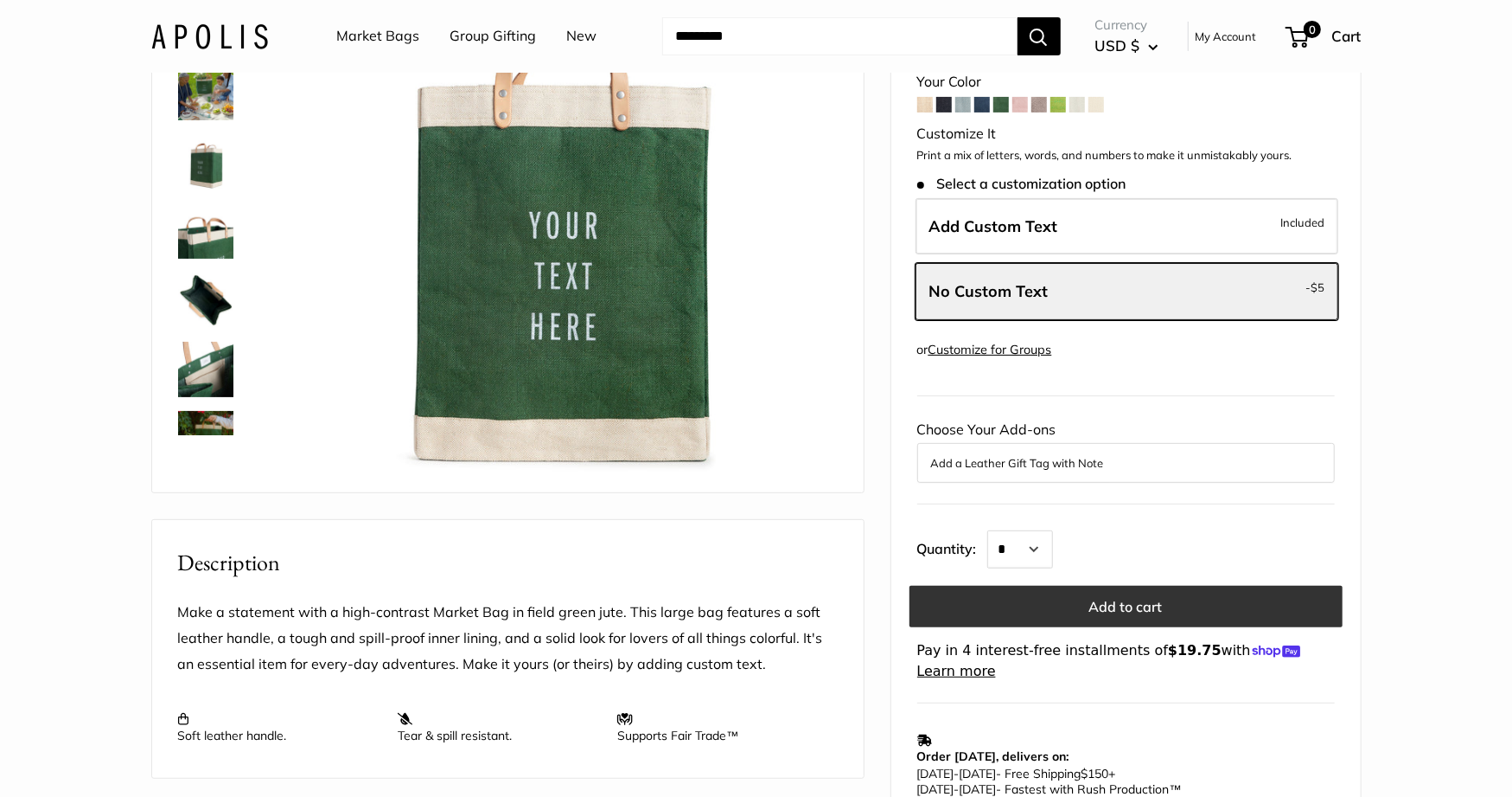
click at [1110, 585] on button "Add to cart" at bounding box center [1127, 606] width 434 height 42
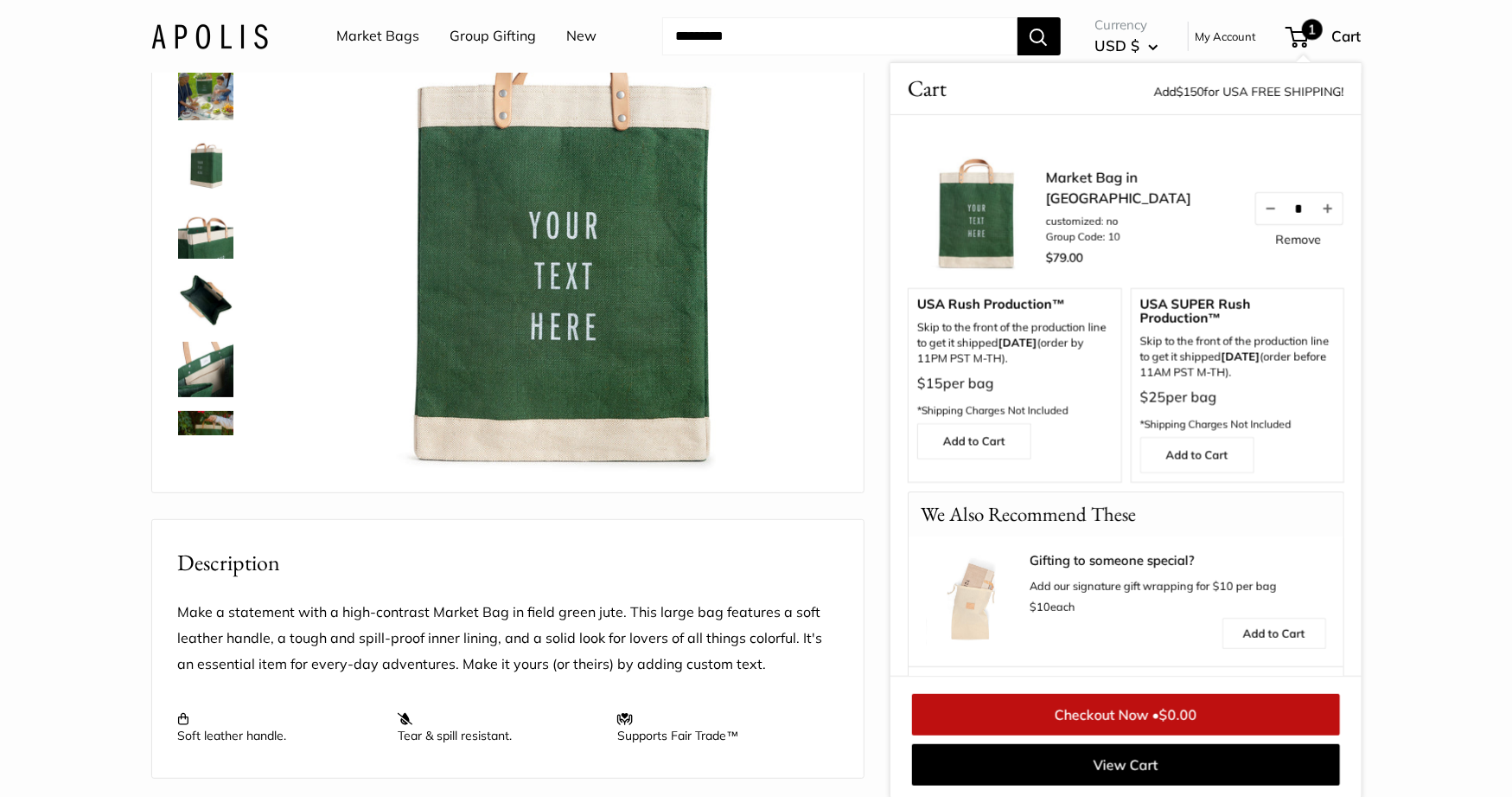
click at [1395, 120] on section "Home Market Bags Market Bag in Field Green Make it yours with custom printed te…" at bounding box center [756, 601] width 1512 height 1488
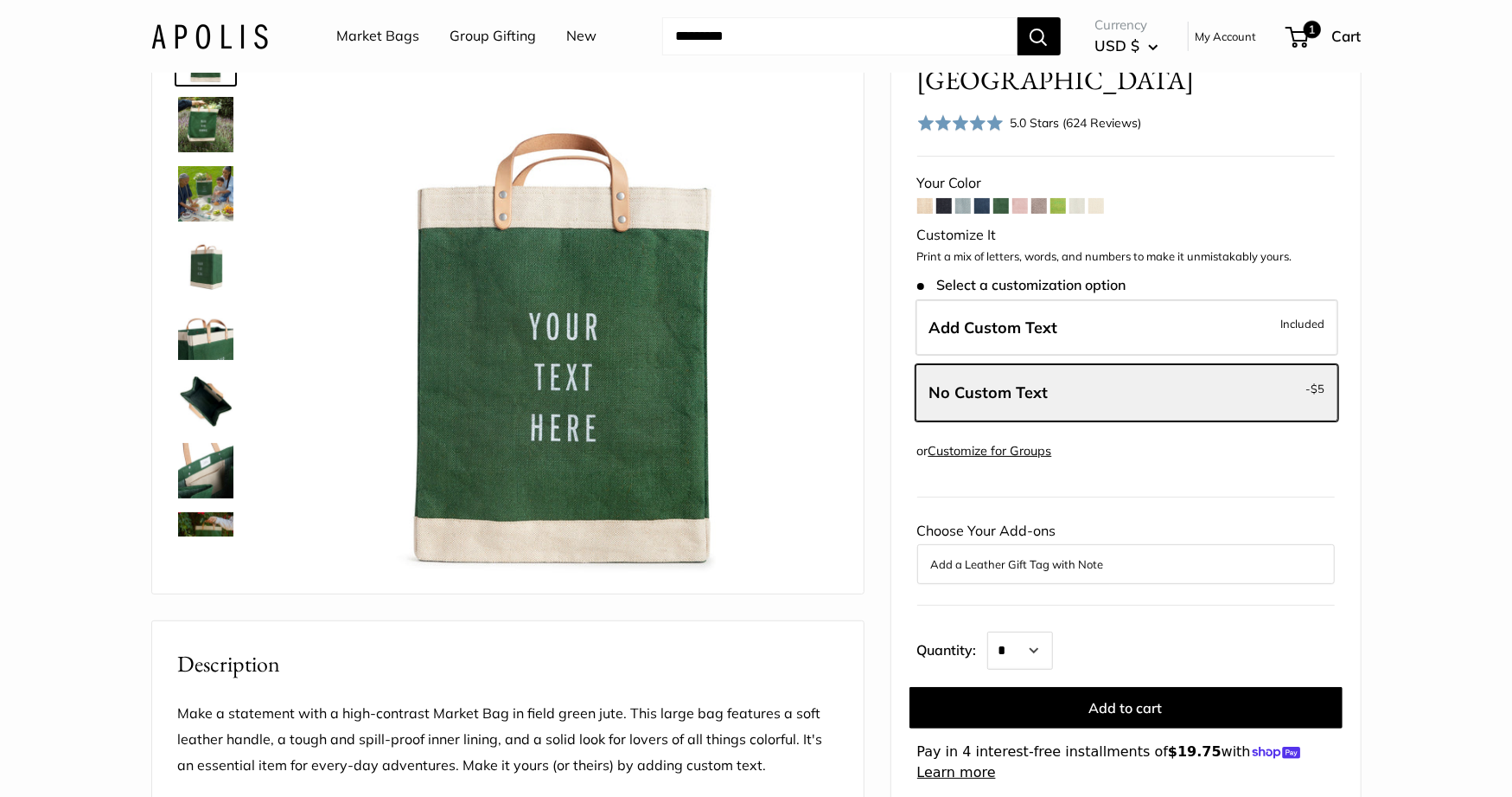
scroll to position [145, 0]
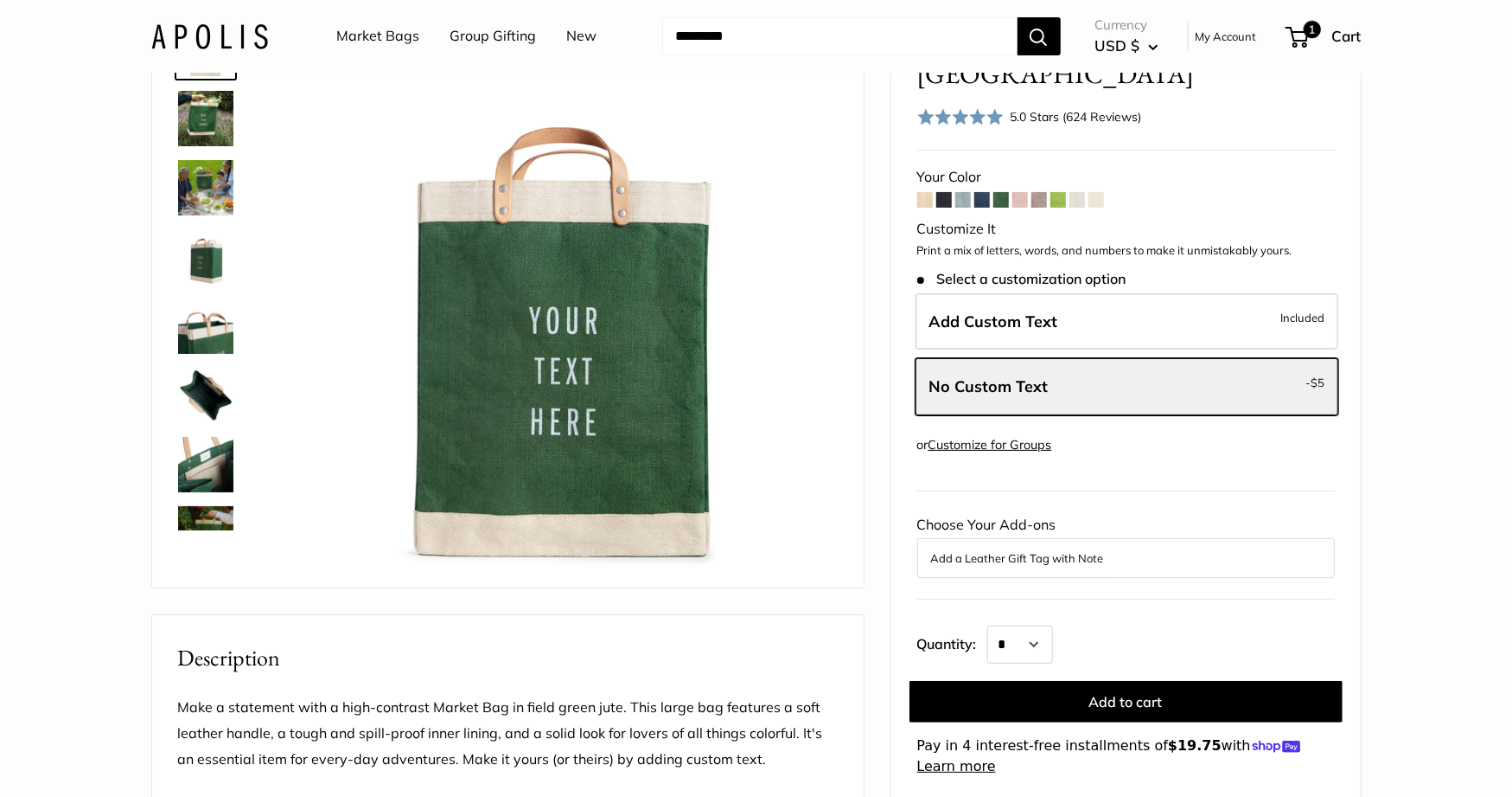
click at [870, 39] on input "Search..." at bounding box center [839, 36] width 355 height 38
paste input "**********"
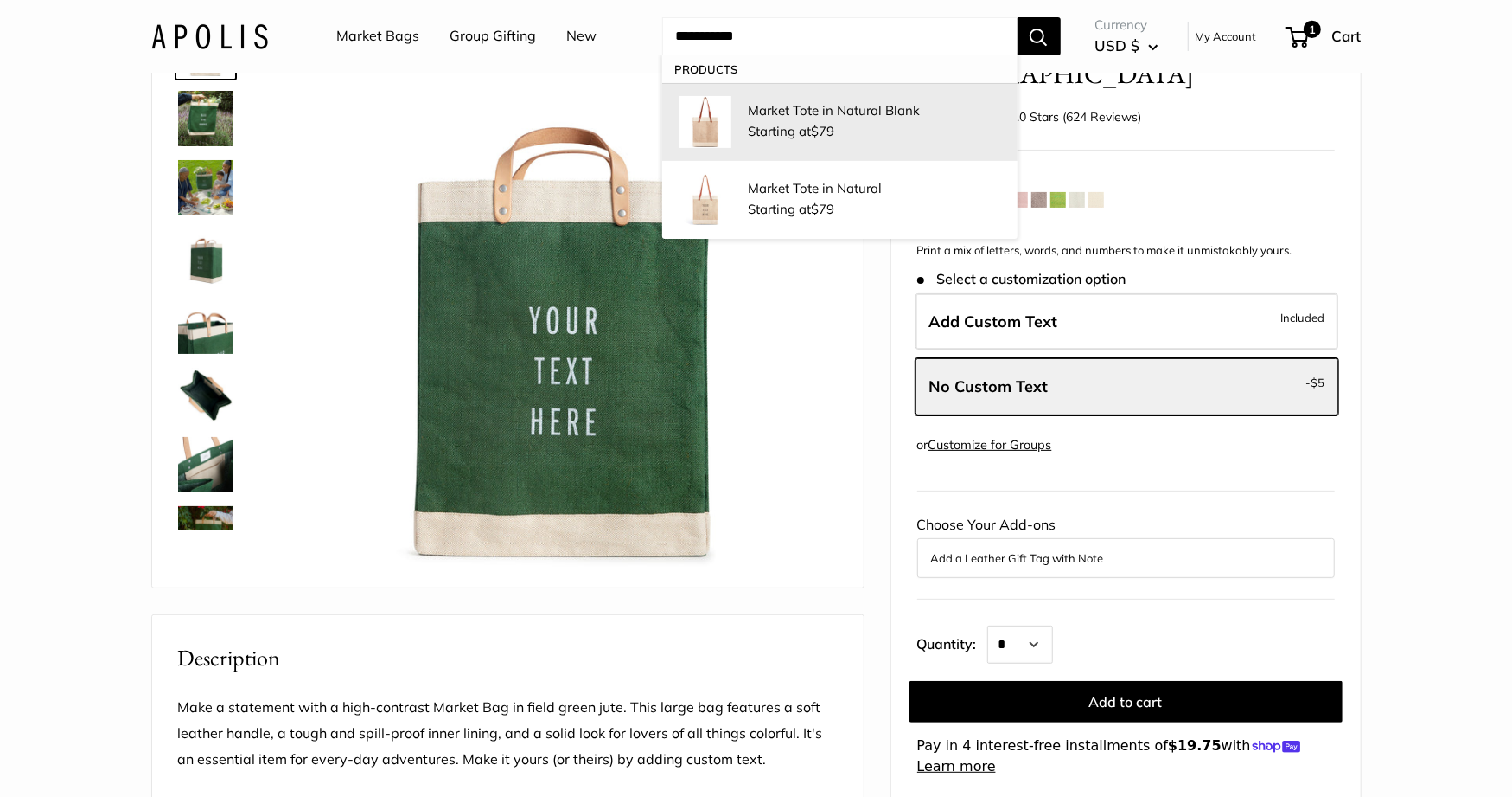
type input "**********"
click at [876, 106] on p "Market Tote in Natural Blank" at bounding box center [874, 110] width 252 height 18
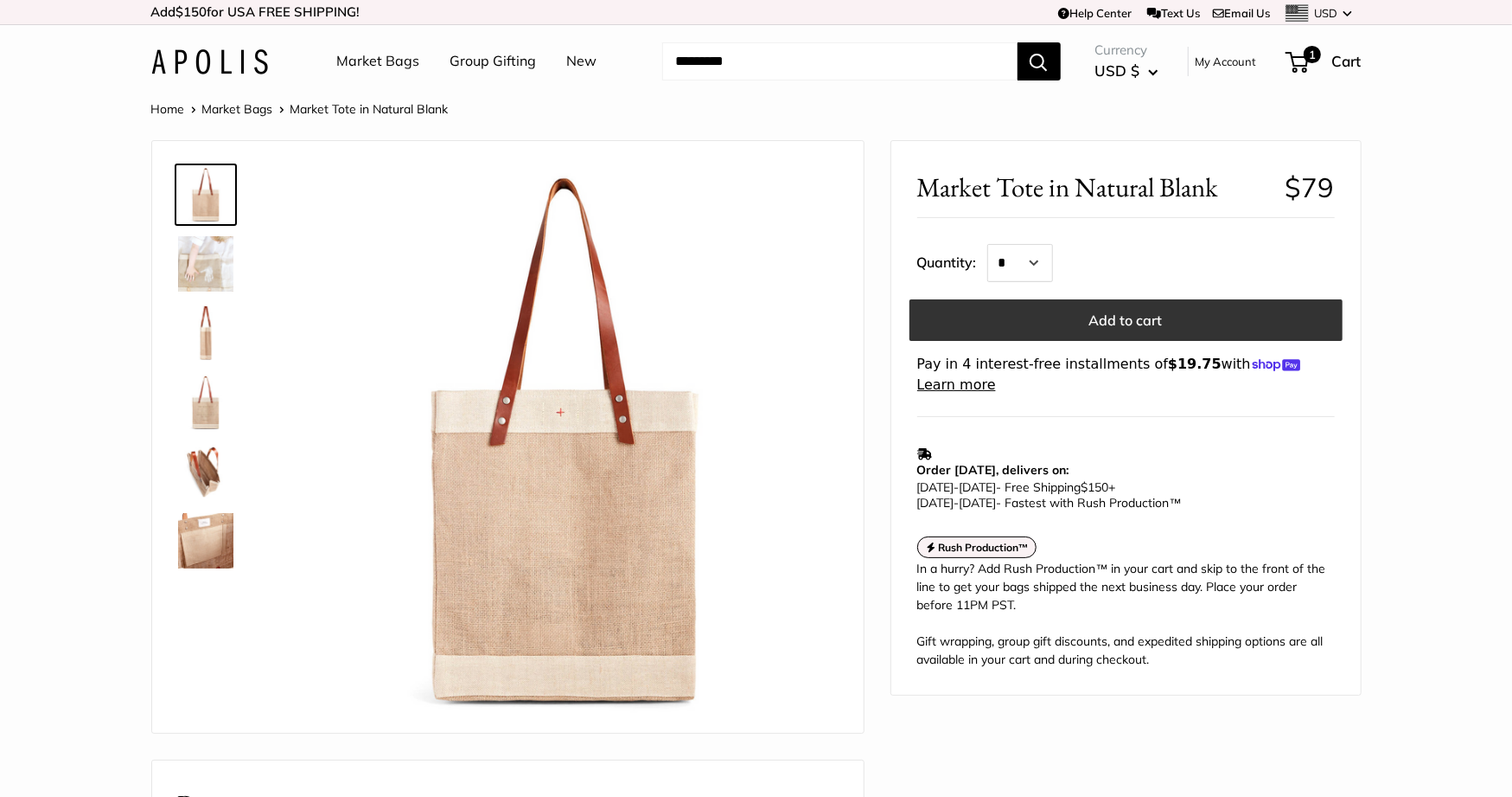
click at [1108, 309] on button "Add to cart" at bounding box center [1127, 320] width 434 height 42
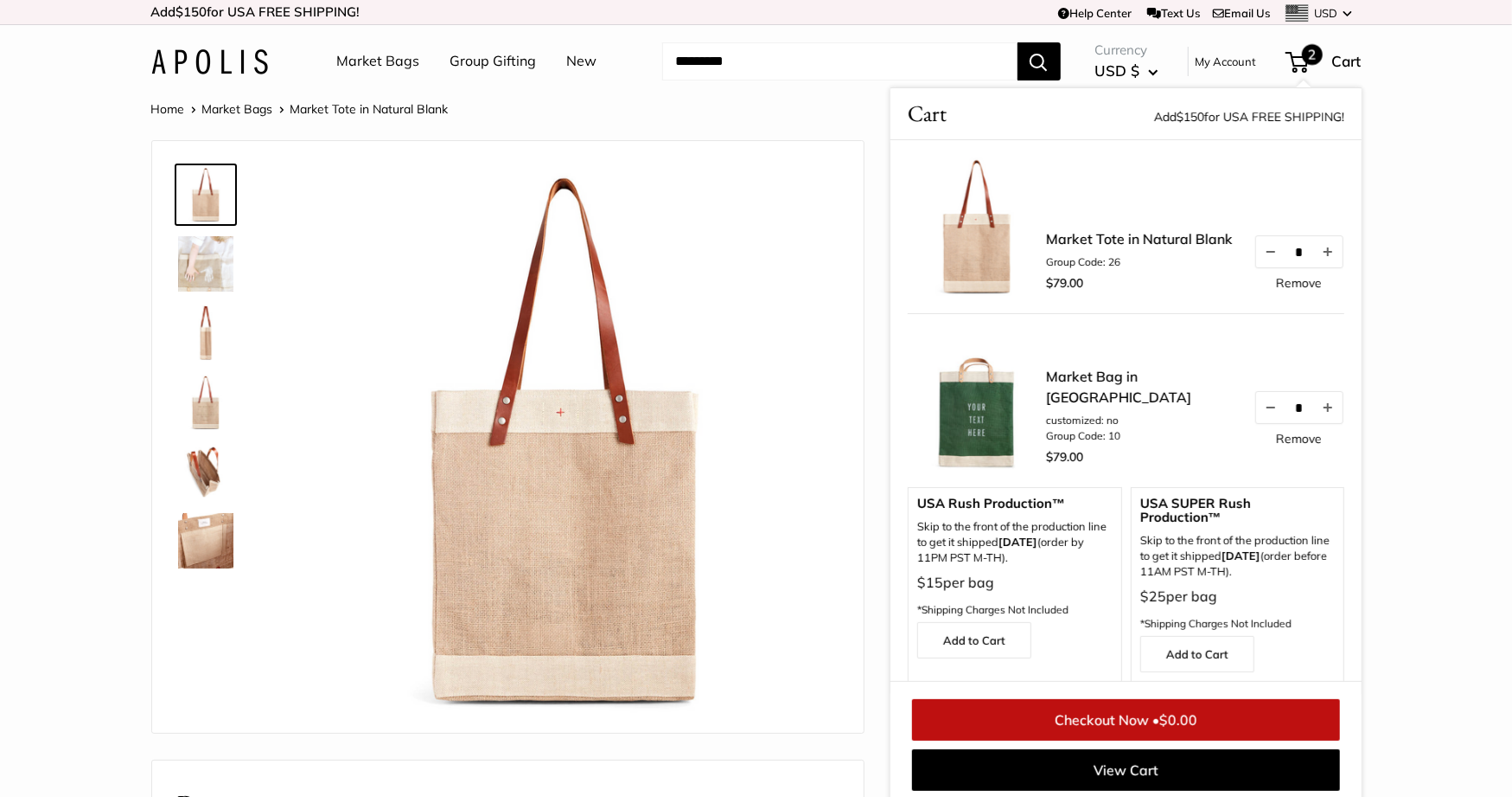
click at [838, 73] on div "Market Bags Group Gifting New Need help? Text Us: 20919 hello@apolisglobal.com …" at bounding box center [756, 62] width 1210 height 55
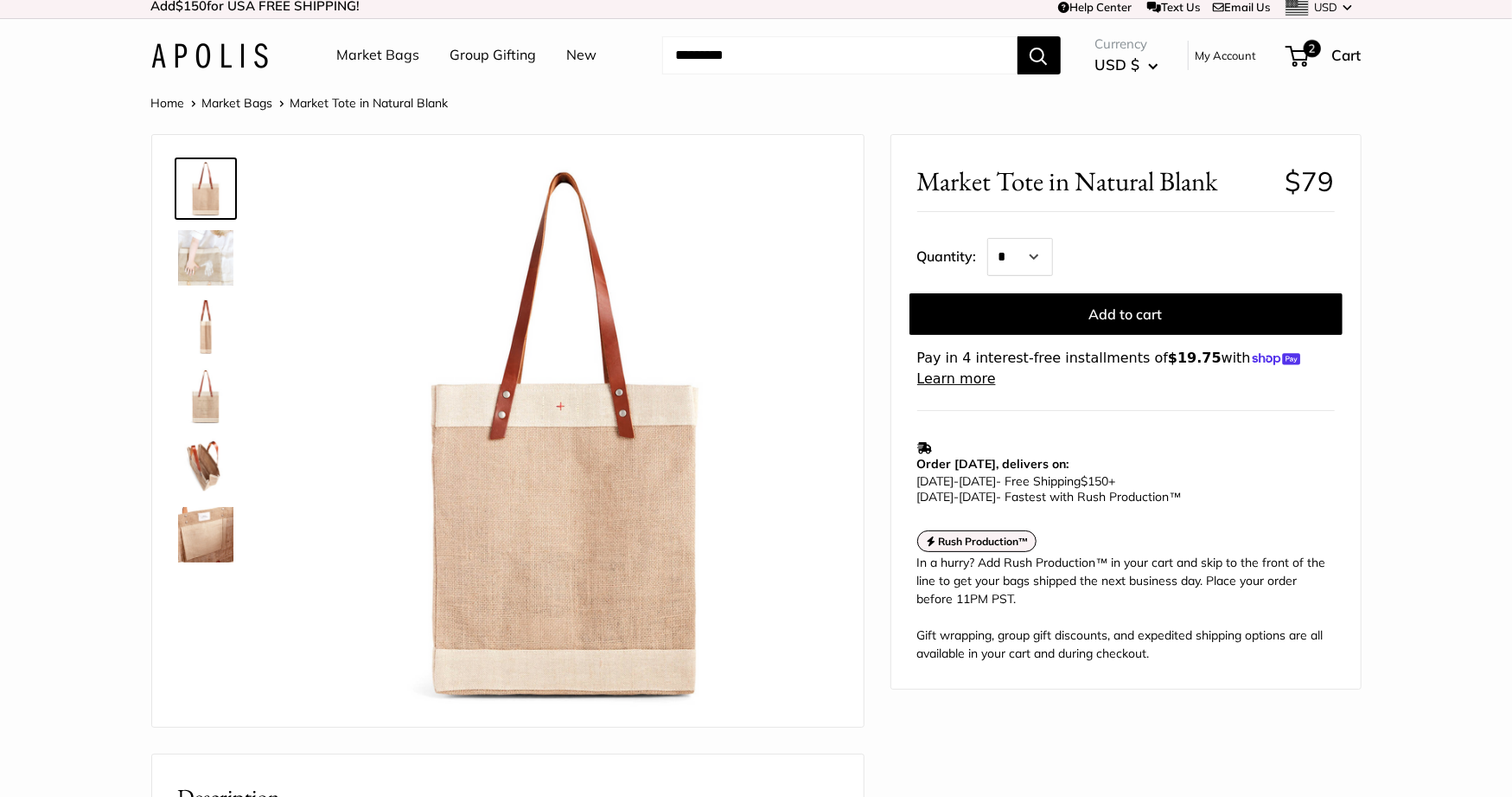
click at [794, 58] on input "Search..." at bounding box center [839, 55] width 355 height 38
paste input "**********"
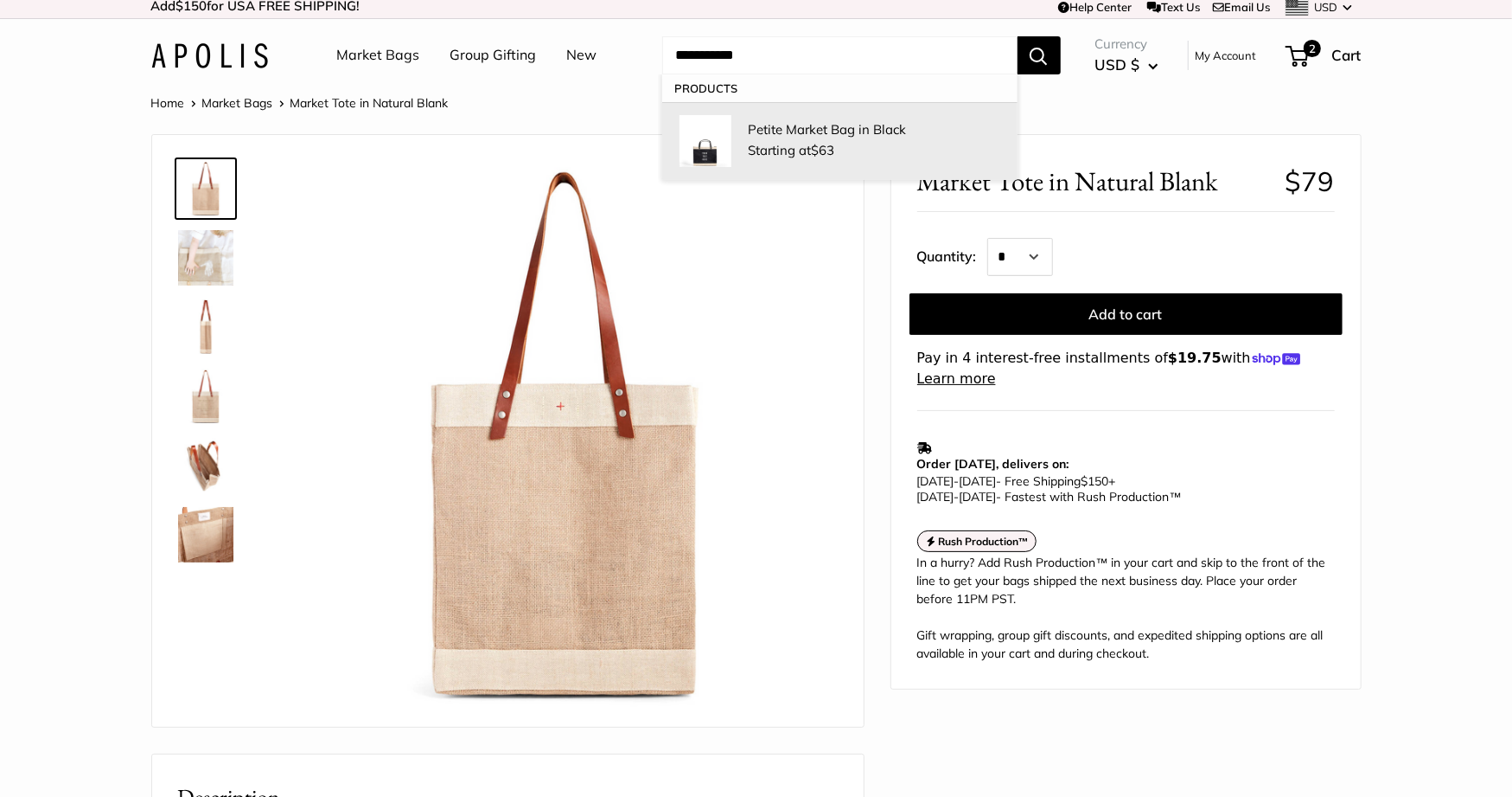
type input "**********"
click at [806, 122] on p "Petite Market Bag in Black" at bounding box center [874, 129] width 252 height 18
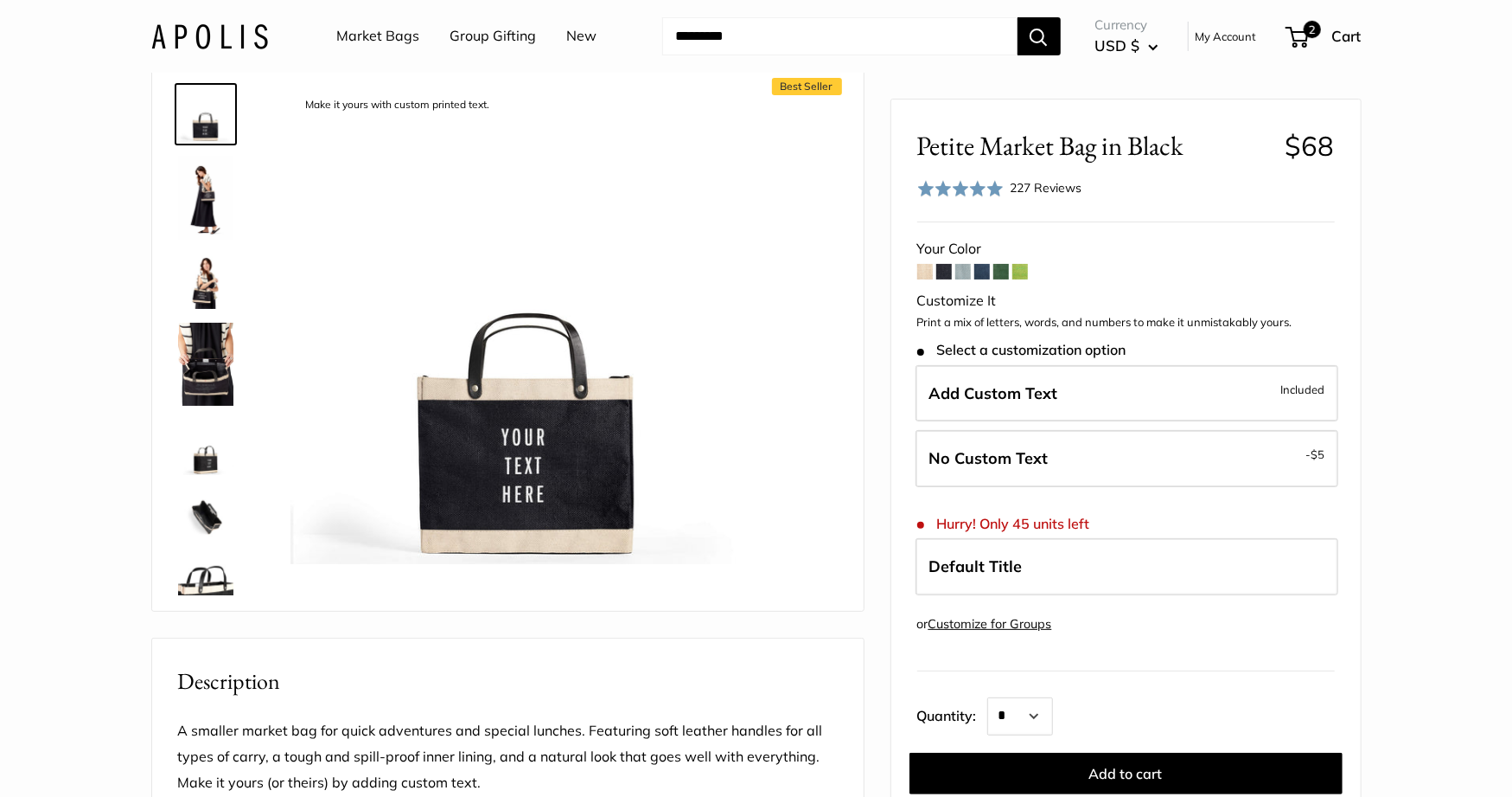
scroll to position [95, 0]
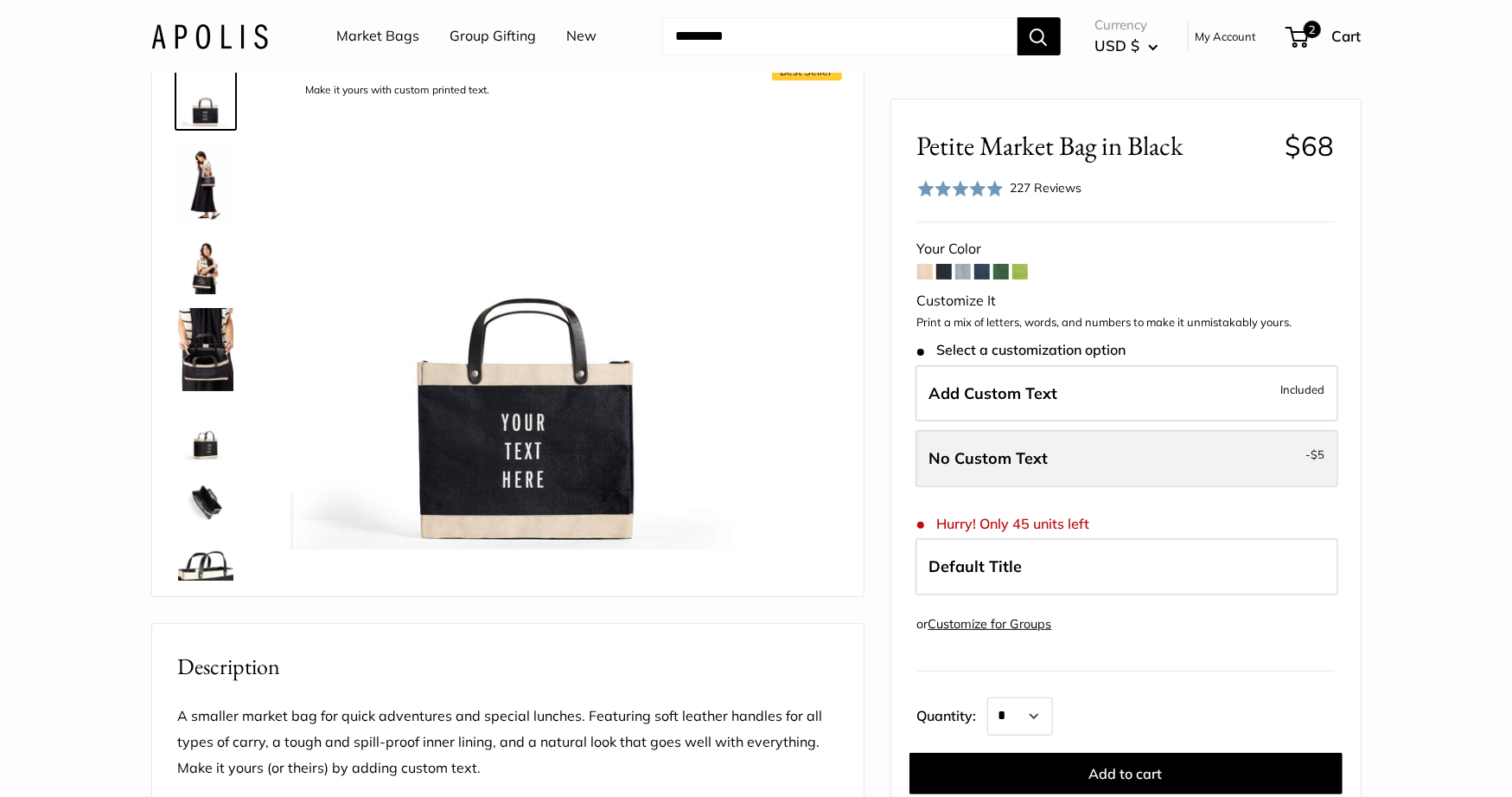
click at [1040, 455] on span "No Custom Text" at bounding box center [989, 458] width 120 height 20
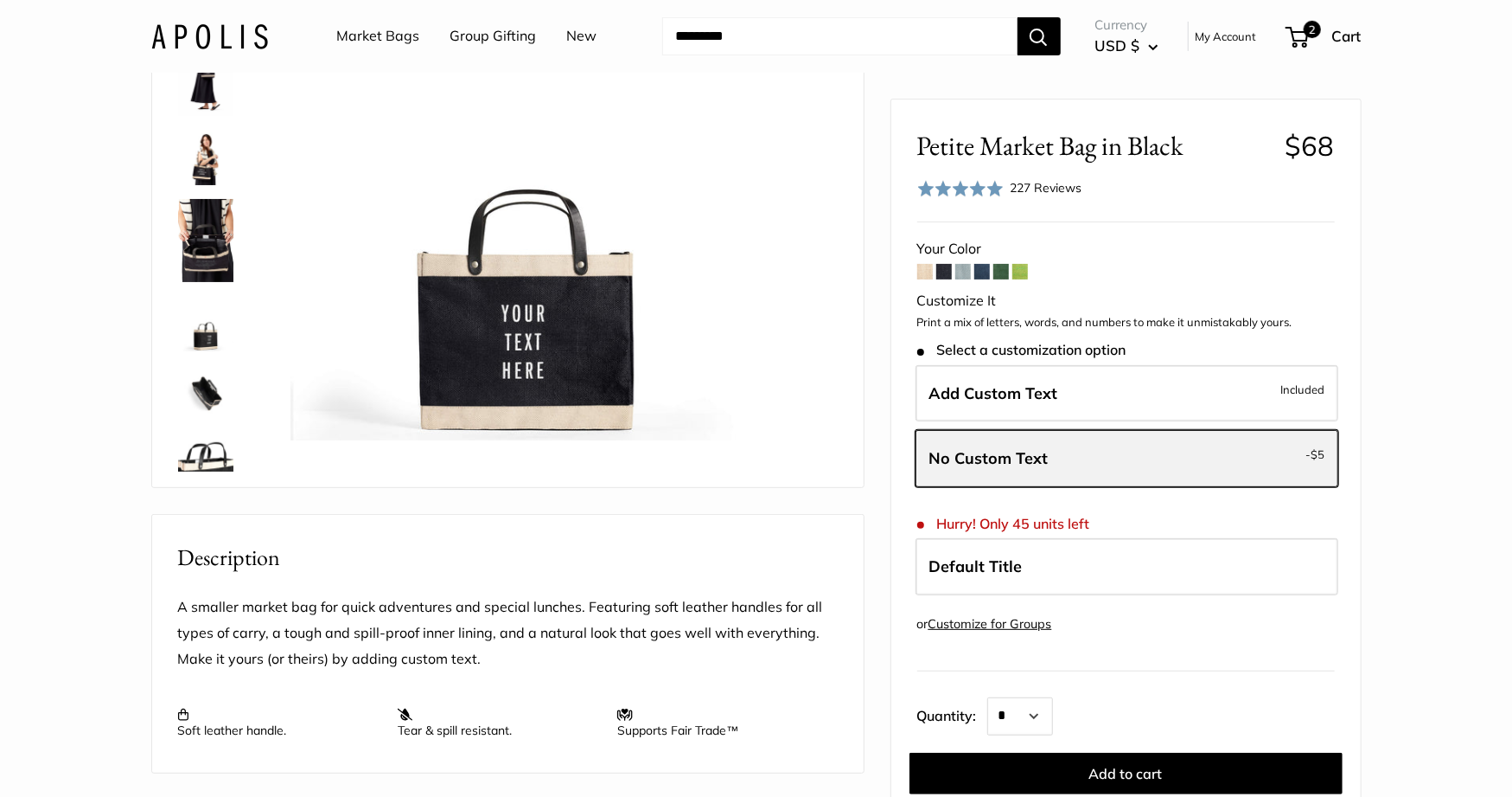
scroll to position [206, 0]
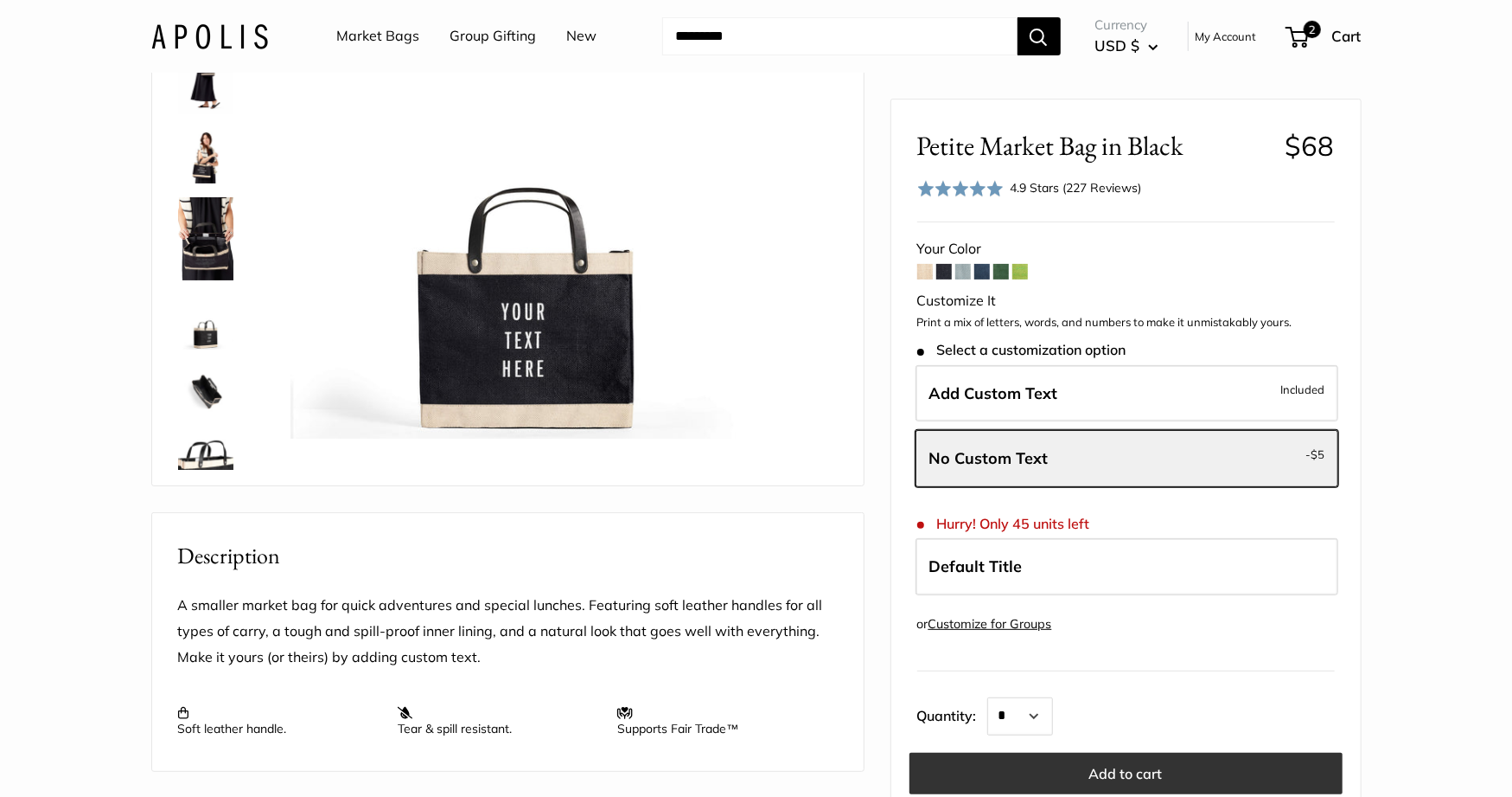
click at [1115, 754] on button "Add to cart" at bounding box center [1127, 773] width 434 height 42
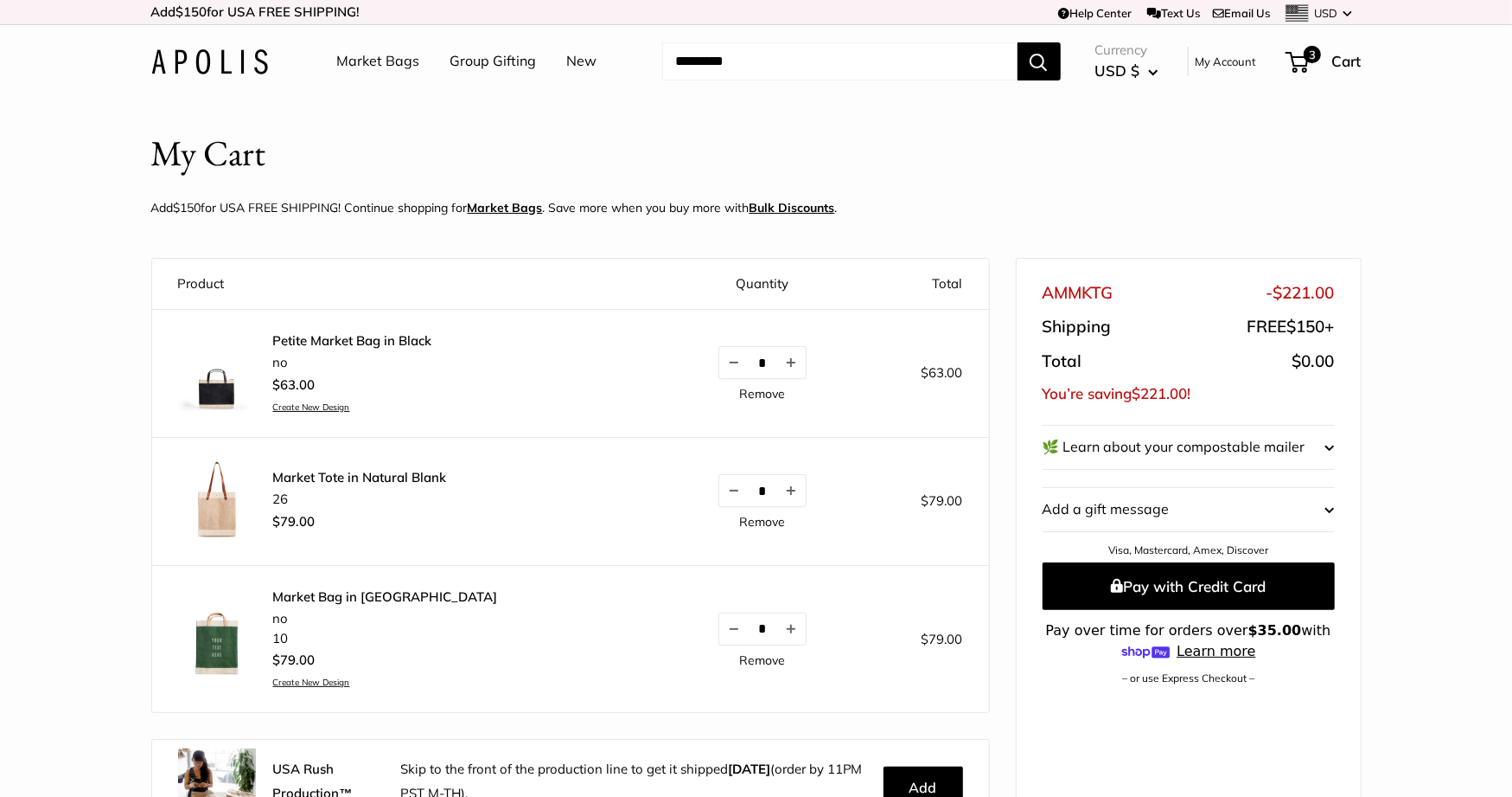
click at [1217, 295] on div "AMMKTG - $221.00" at bounding box center [1189, 293] width 293 height 31
click at [1206, 351] on div "Total $0.00" at bounding box center [1189, 361] width 293 height 31
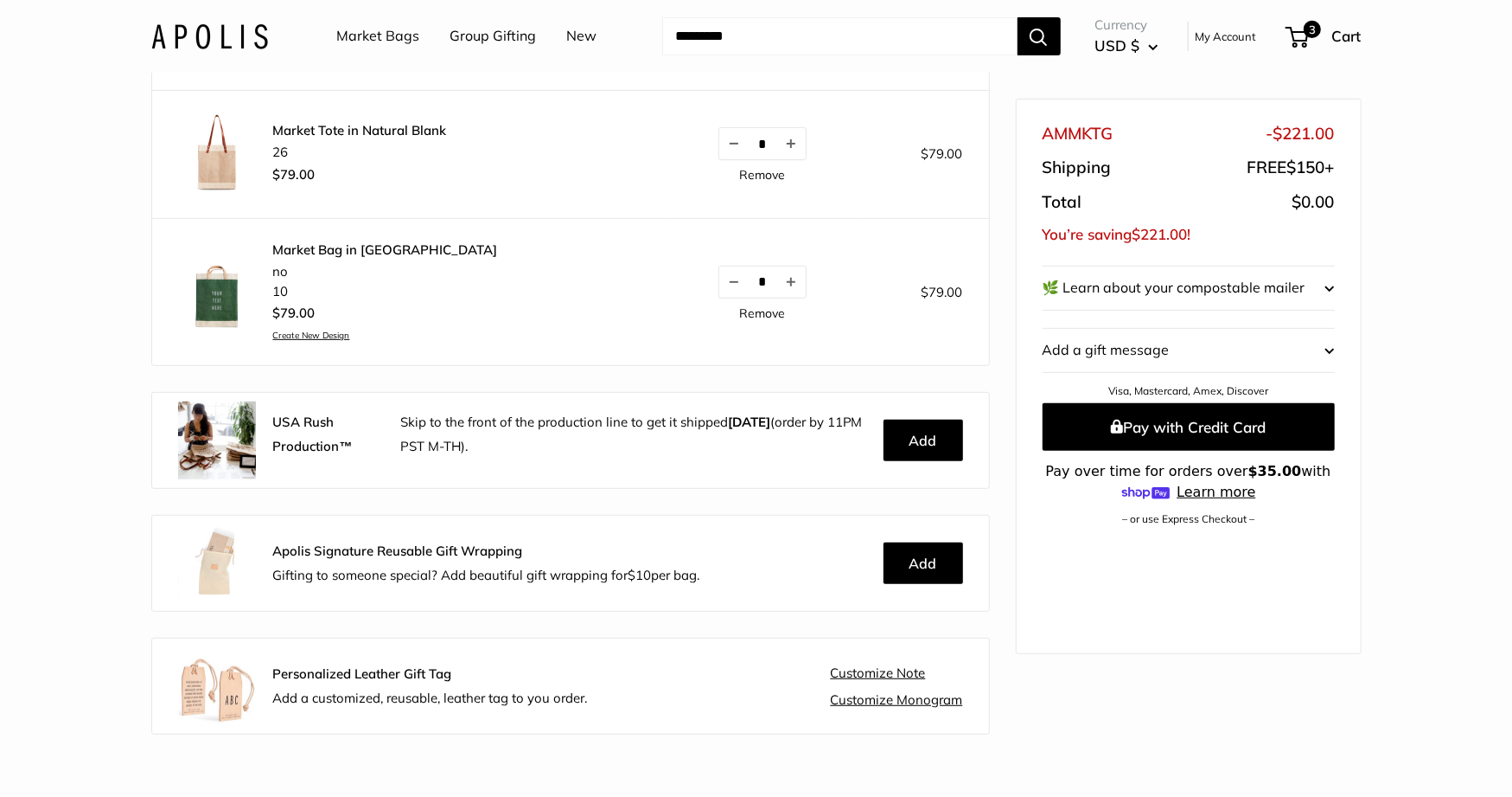
scroll to position [311, 0]
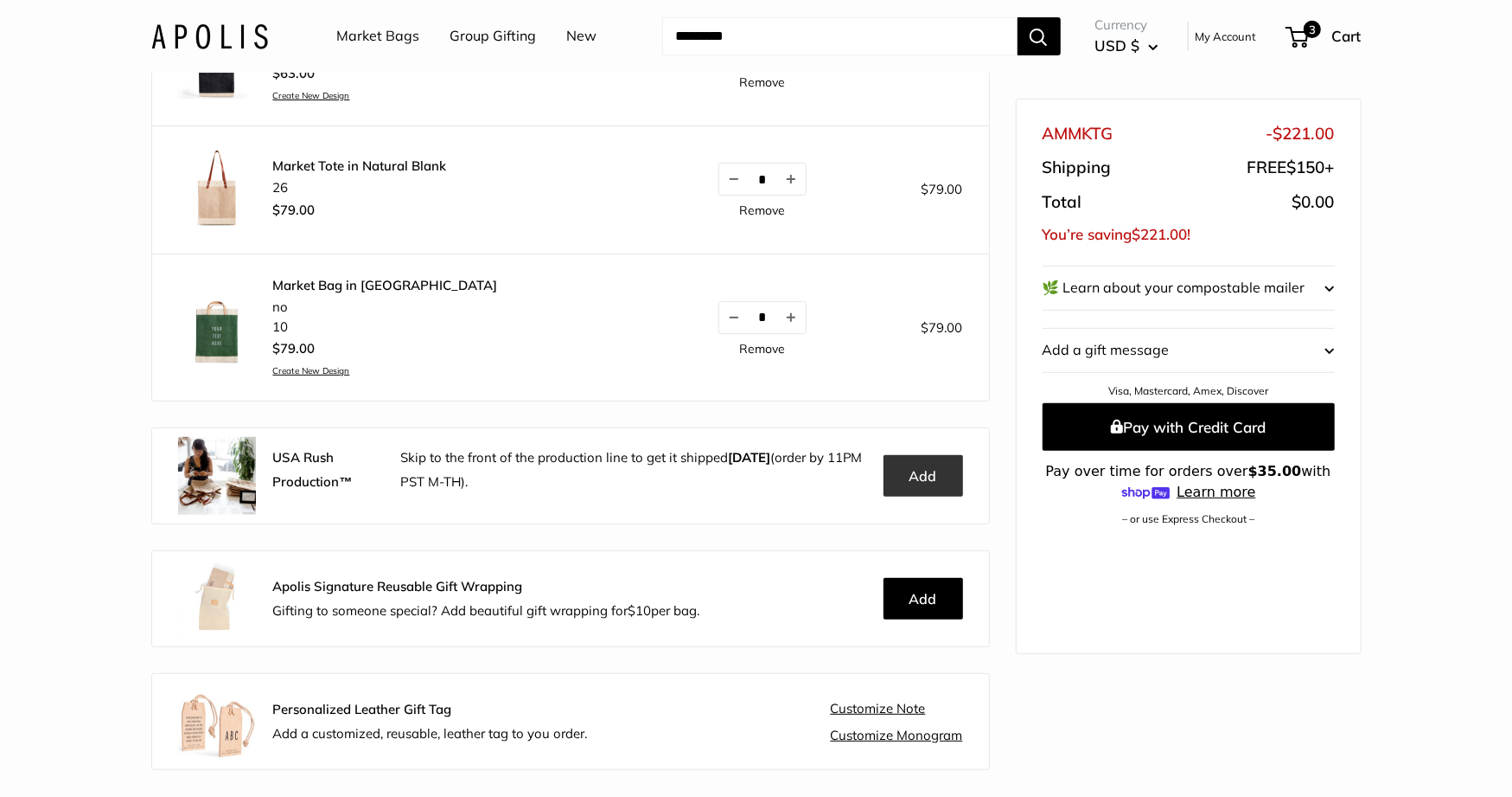
click at [933, 467] on button "Add" at bounding box center [923, 476] width 79 height 42
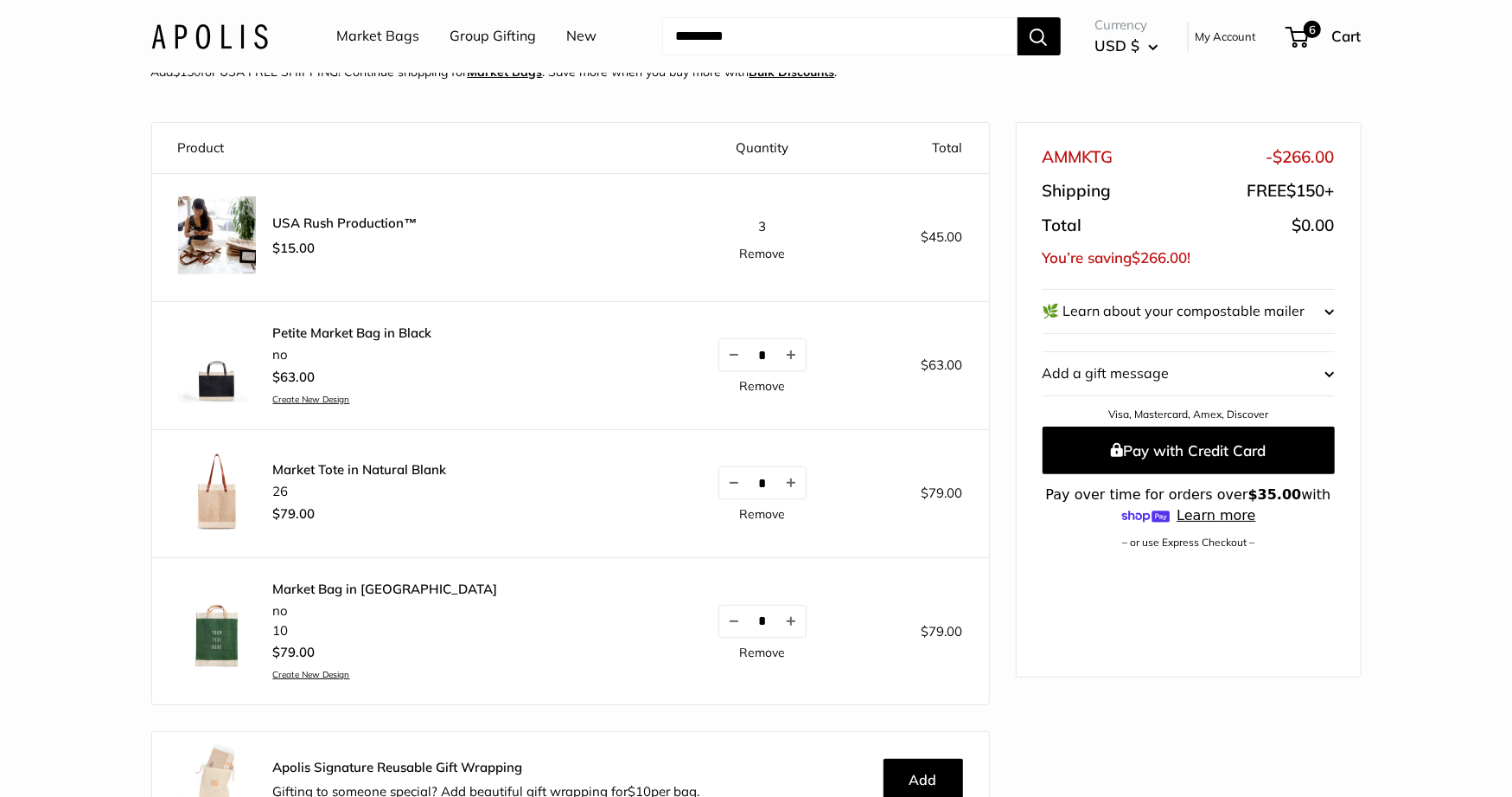
scroll to position [139, 0]
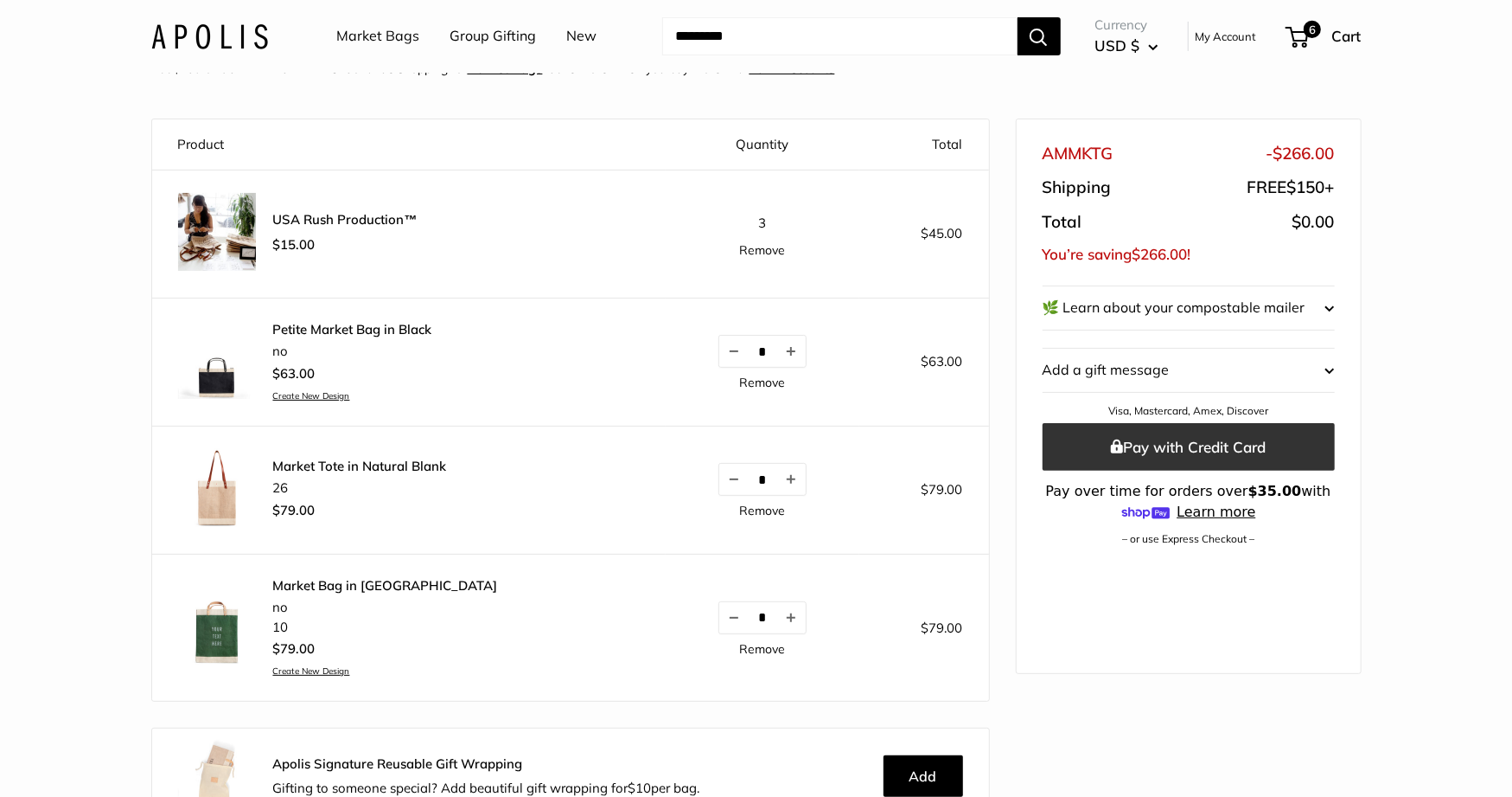
click at [1176, 434] on button "Pay with Credit Card" at bounding box center [1189, 446] width 293 height 47
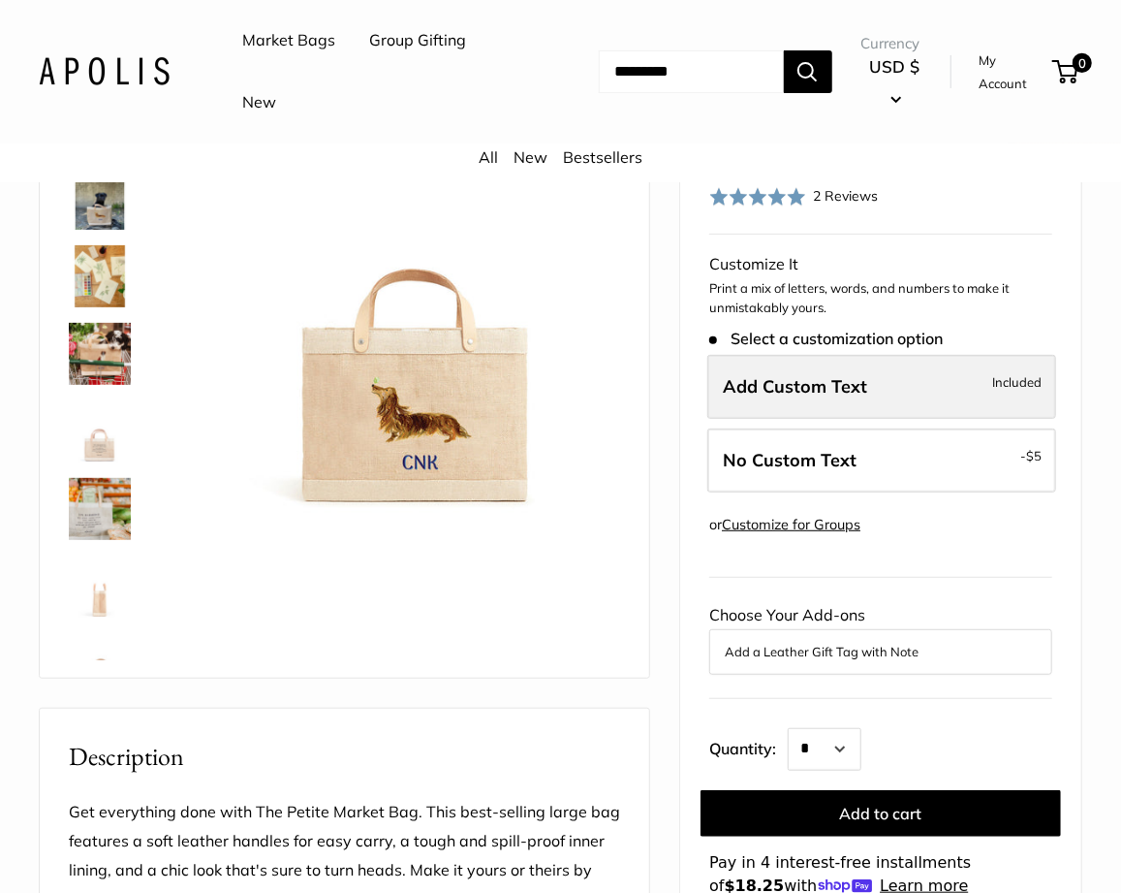
scroll to position [195, 0]
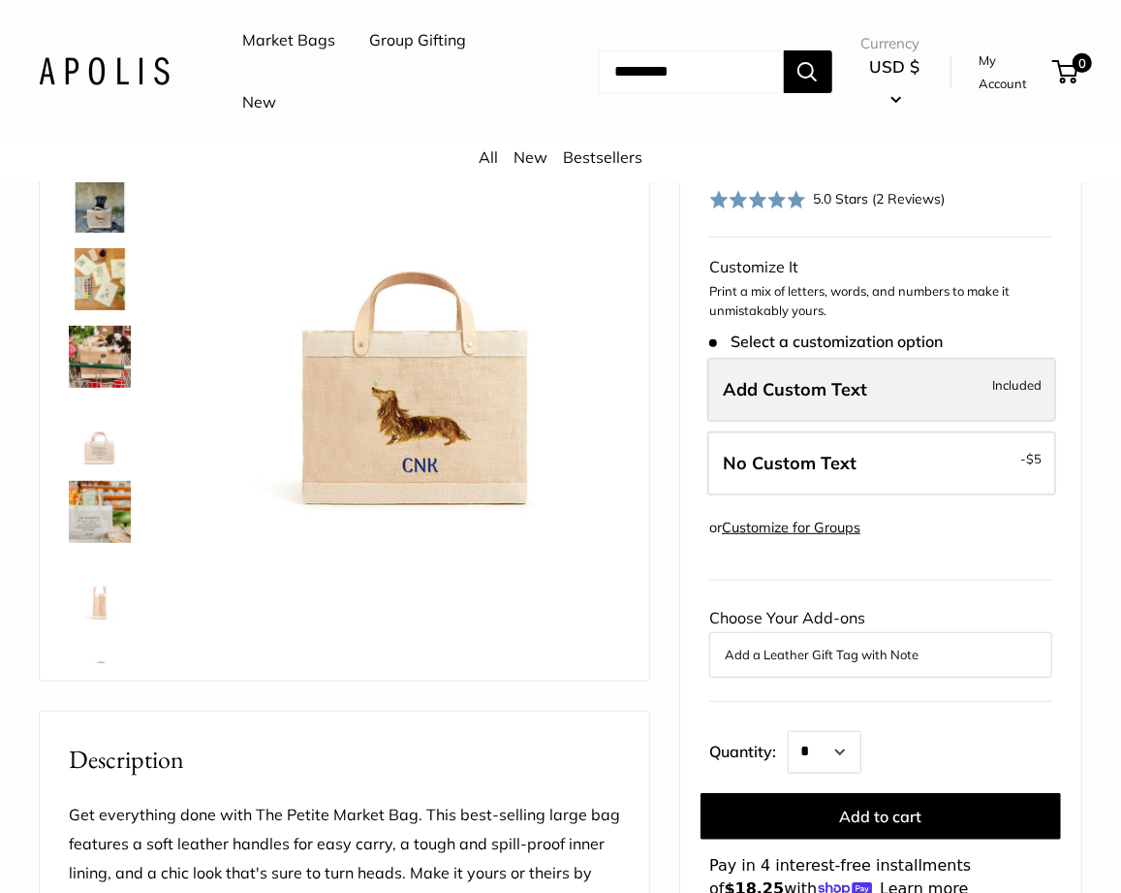
click at [806, 398] on span "Add Custom Text" at bounding box center [795, 389] width 144 height 22
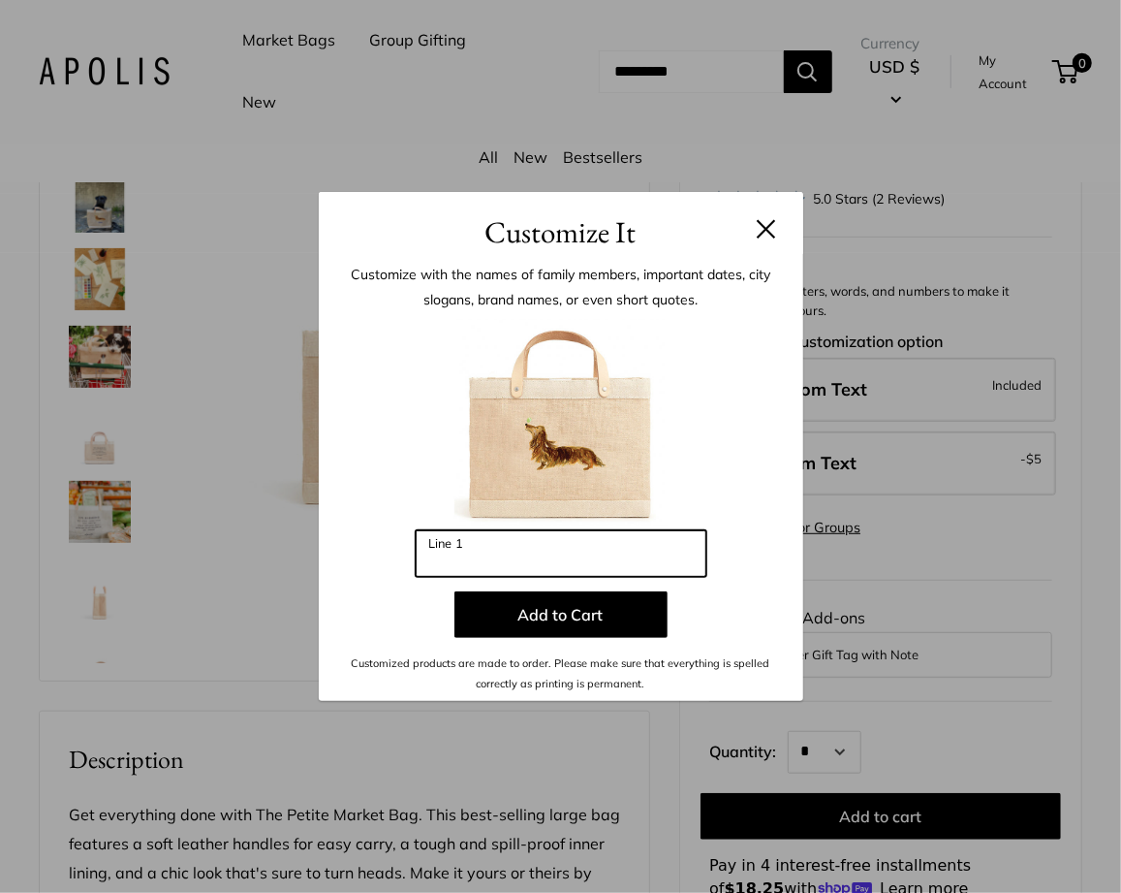
click at [557, 554] on input "Line 1" at bounding box center [561, 553] width 291 height 47
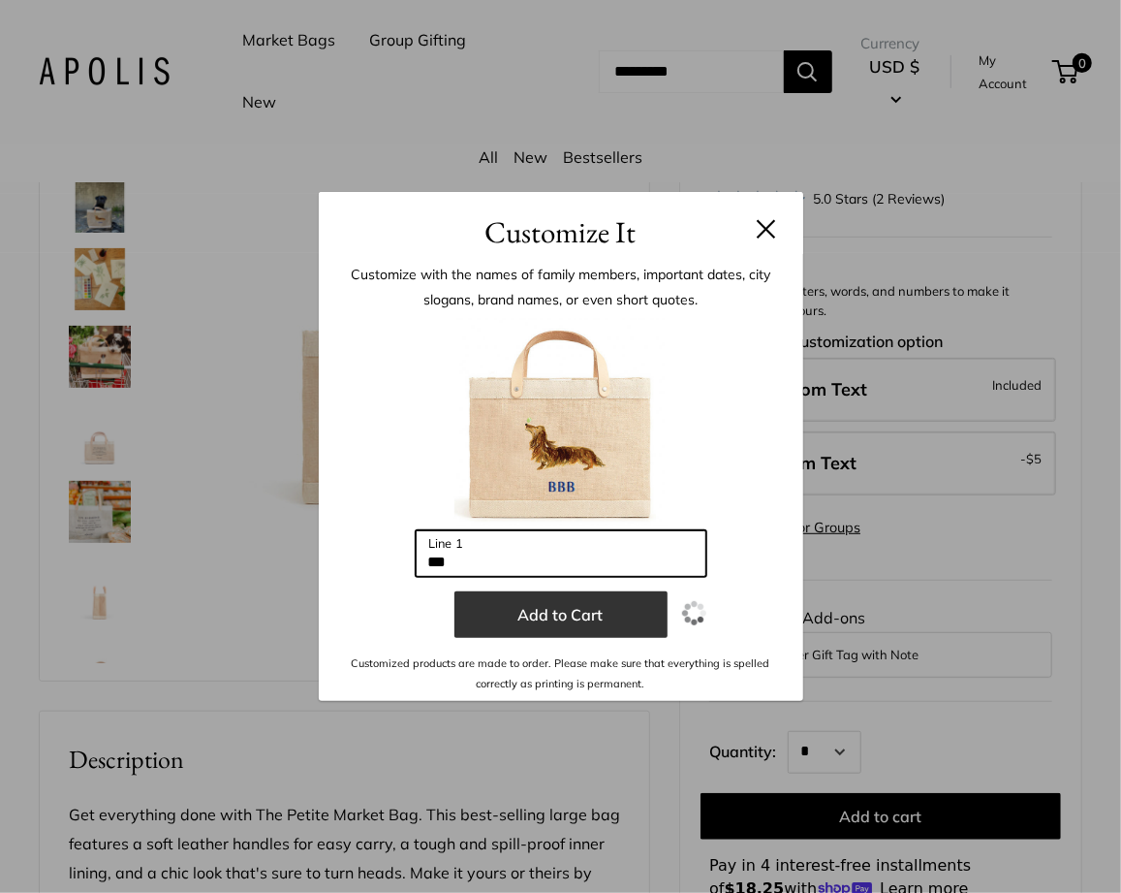
type input "***"
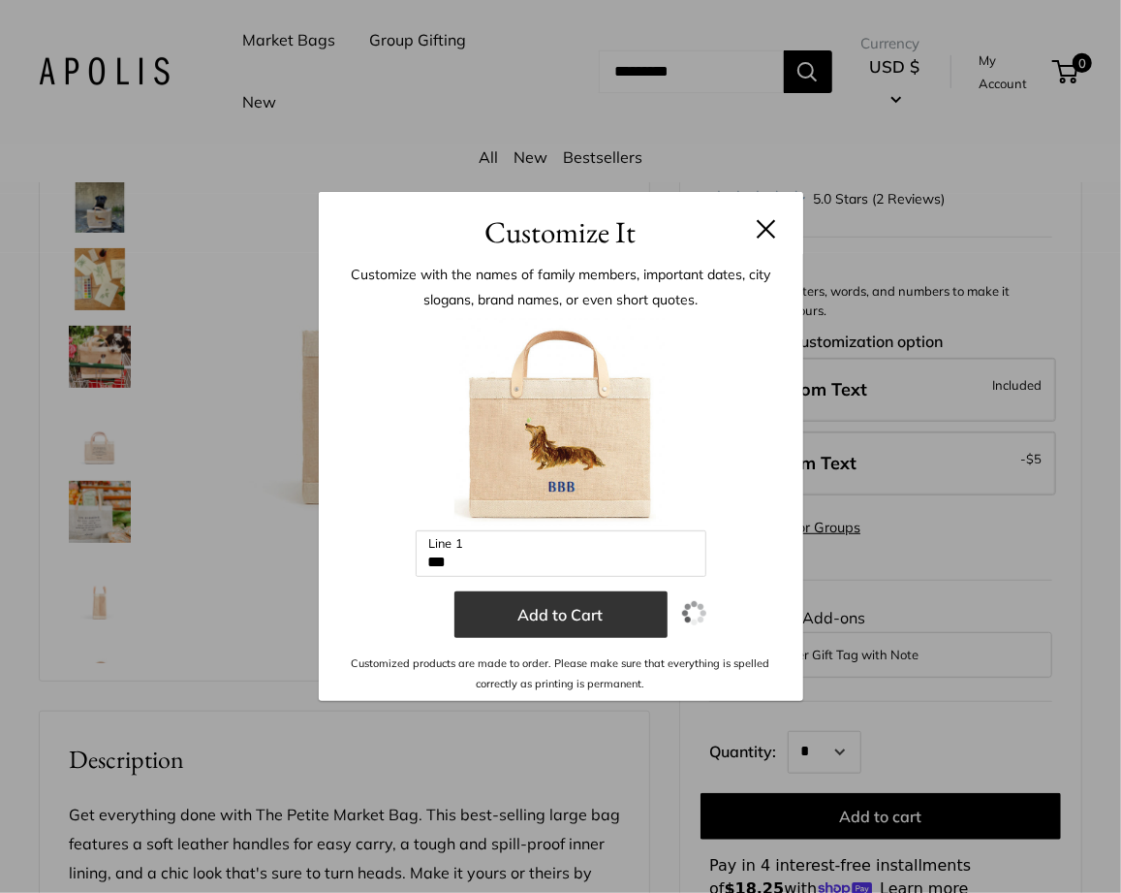
click at [582, 615] on button "Add to Cart" at bounding box center [561, 614] width 213 height 47
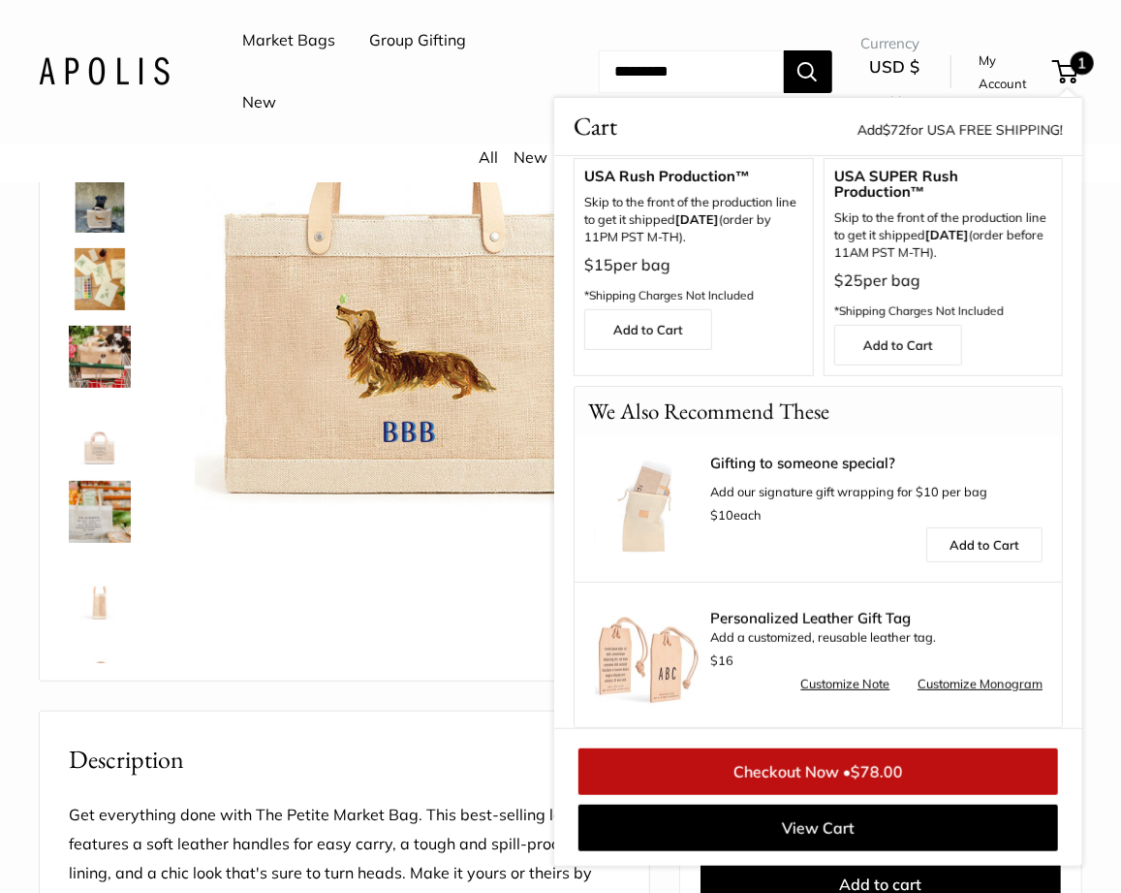
scroll to position [0, 0]
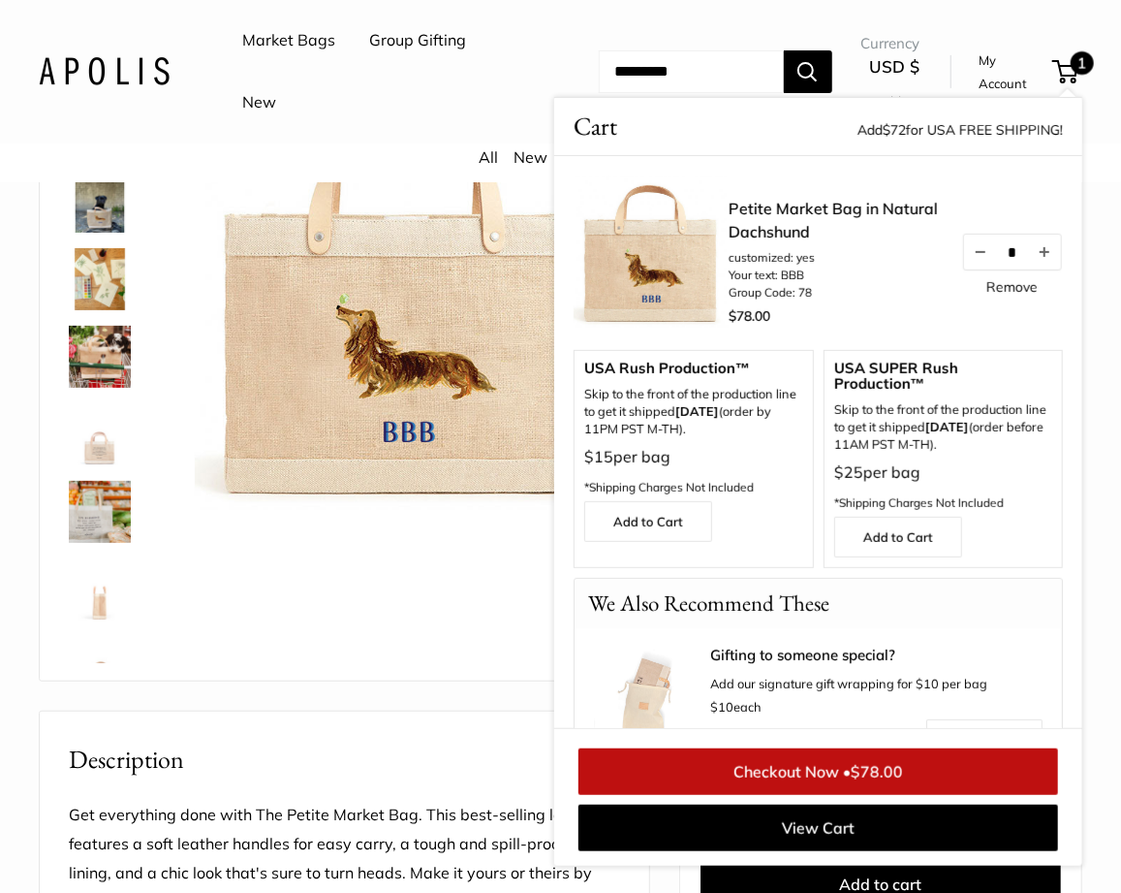
click at [868, 767] on span "$78.00" at bounding box center [877, 771] width 52 height 19
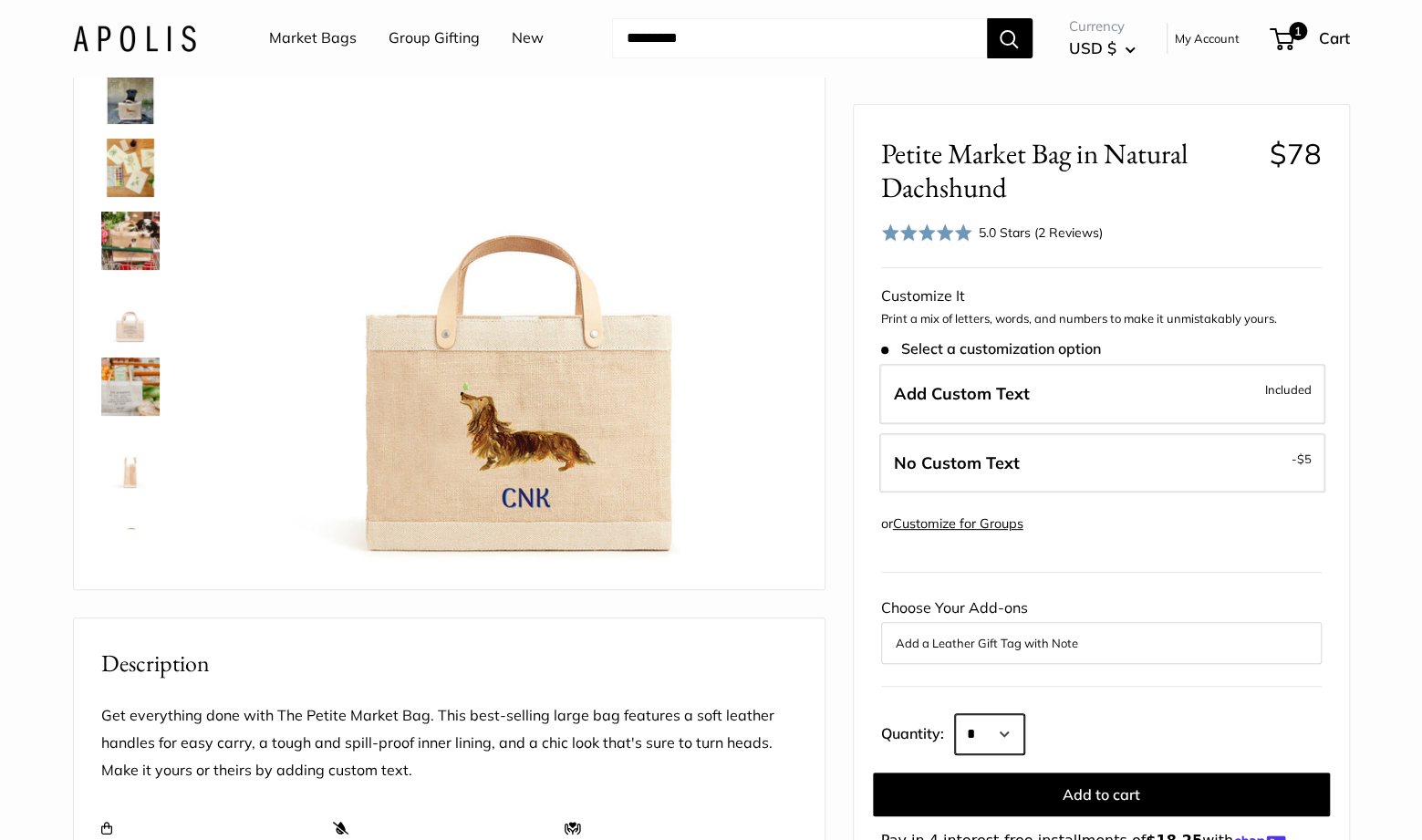
click at [992, 721] on select "* * * * * * * * * *** *** *** *** *** *** *** *** *** *** *** *** *** *** *** *…" at bounding box center [990, 734] width 70 height 40
select select "*"
click at [955, 714] on select "* * * * * * * * * *** *** *** *** *** *** *** *** *** *** *** *** *** *** *** *…" at bounding box center [990, 734] width 70 height 40
click at [1302, 31] on span "1" at bounding box center [1298, 30] width 22 height 22
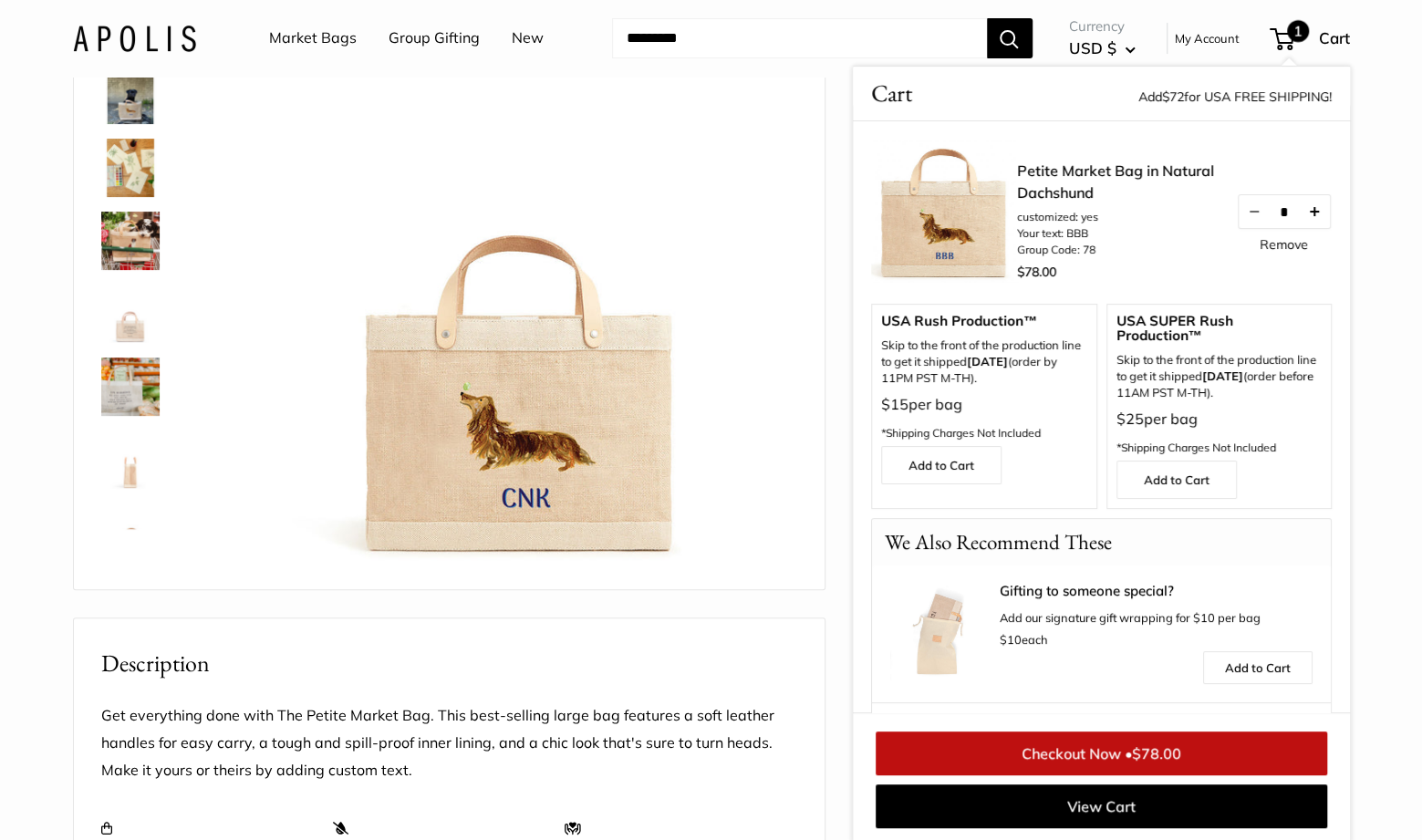
click at [1317, 208] on button "Increase quantity by 1" at bounding box center [1313, 211] width 31 height 33
click at [1165, 754] on span "$156.00" at bounding box center [1157, 753] width 58 height 18
